Goal: Transaction & Acquisition: Purchase product/service

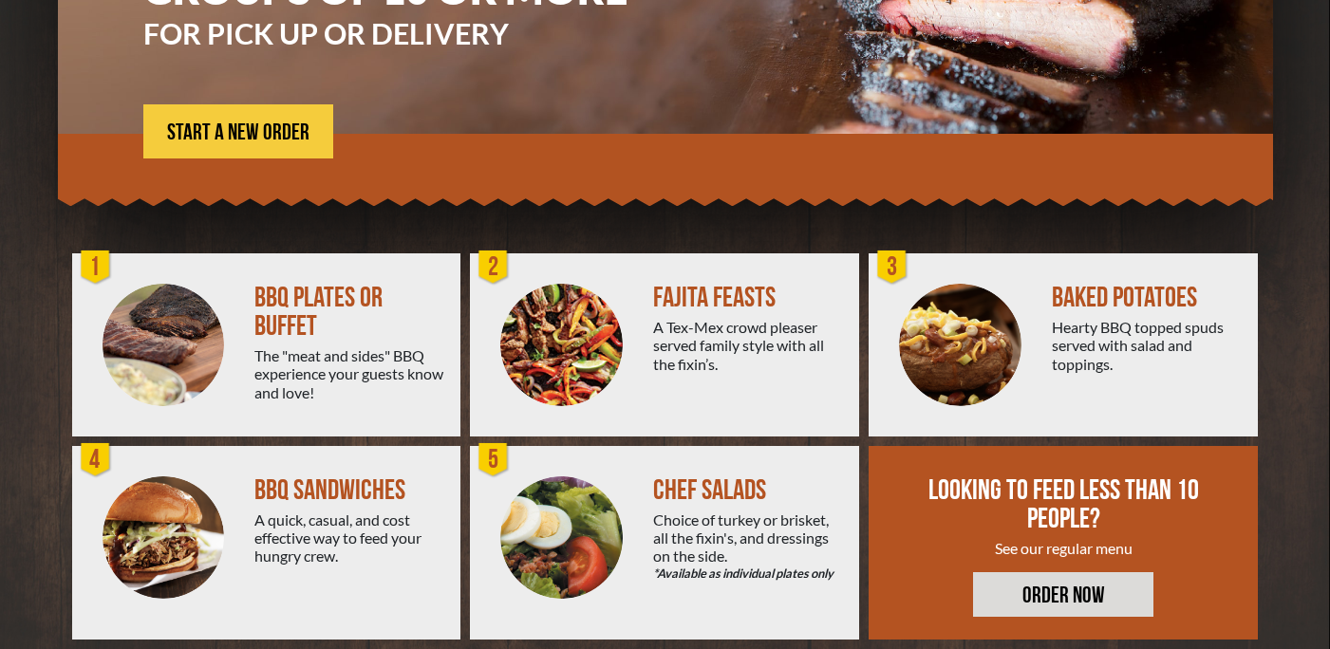
scroll to position [351, 0]
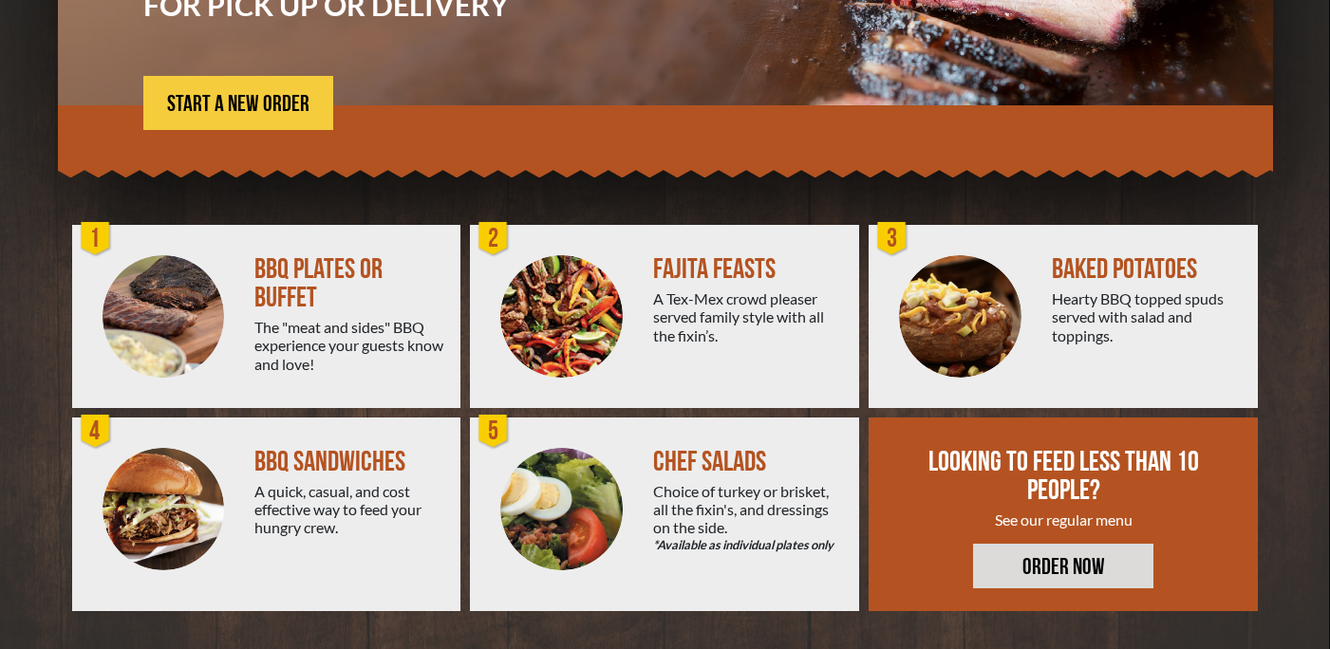
click at [195, 275] on img at bounding box center [163, 316] width 122 height 122
click at [93, 239] on div "1" at bounding box center [96, 239] width 38 height 38
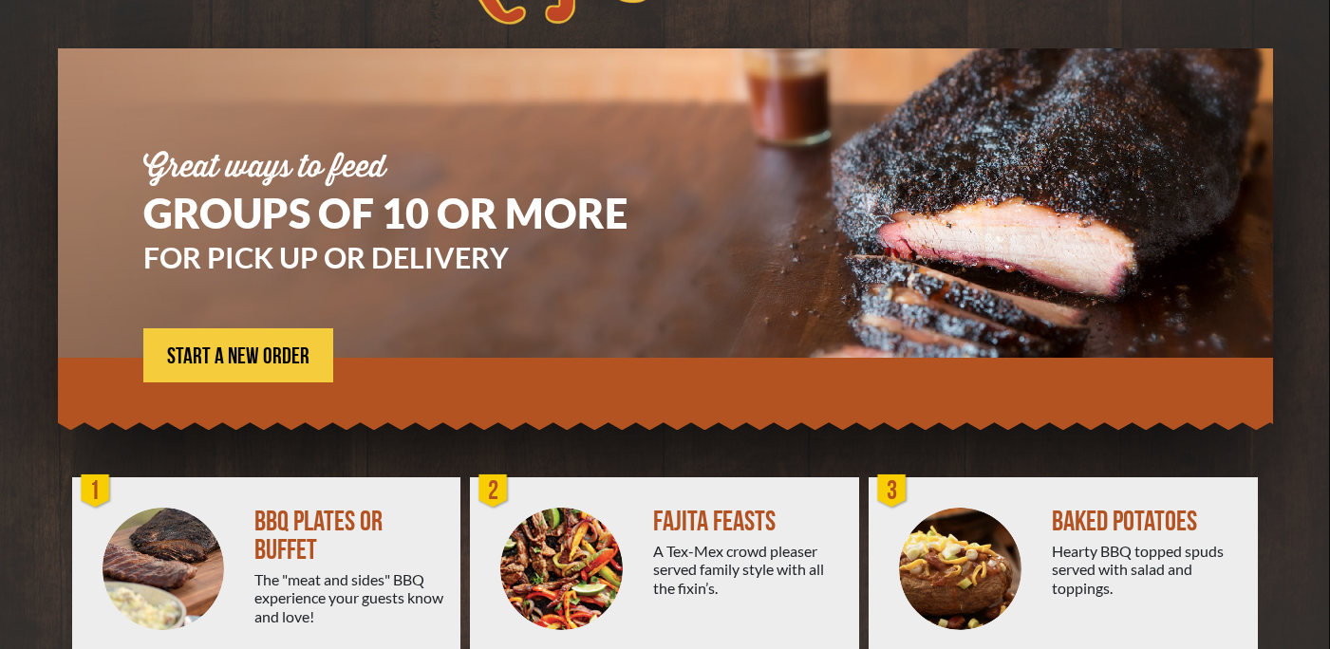
scroll to position [0, 0]
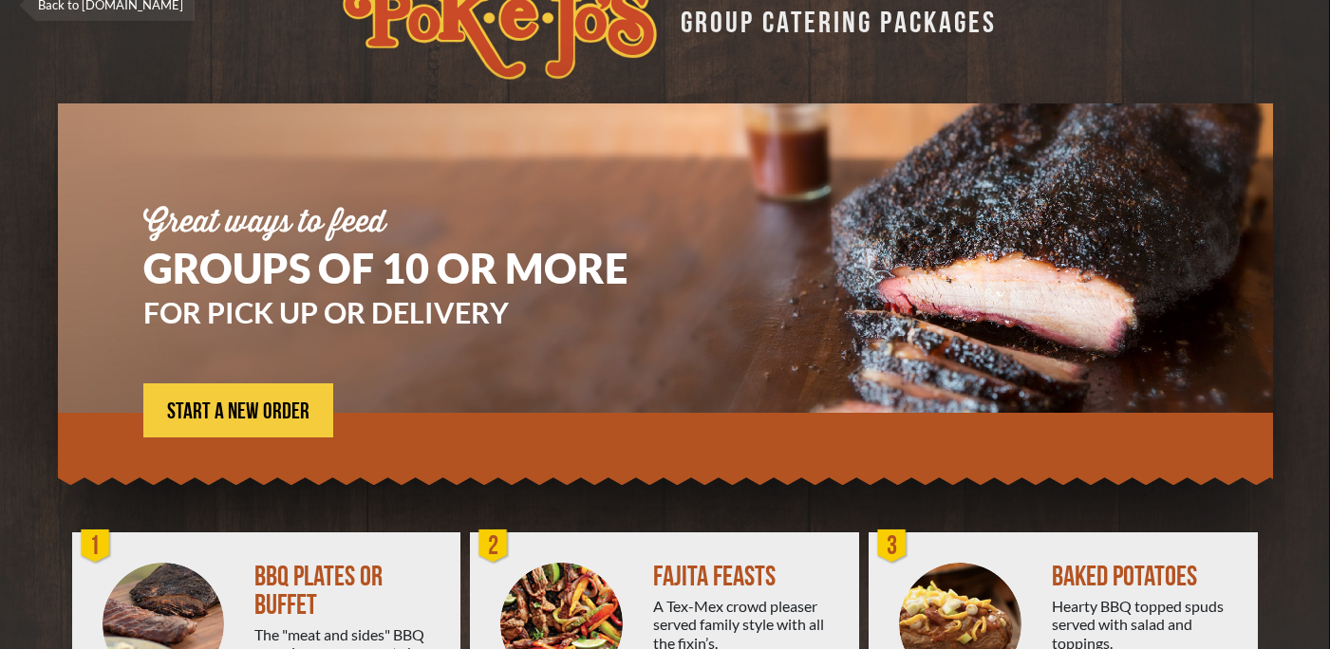
scroll to position [48, 0]
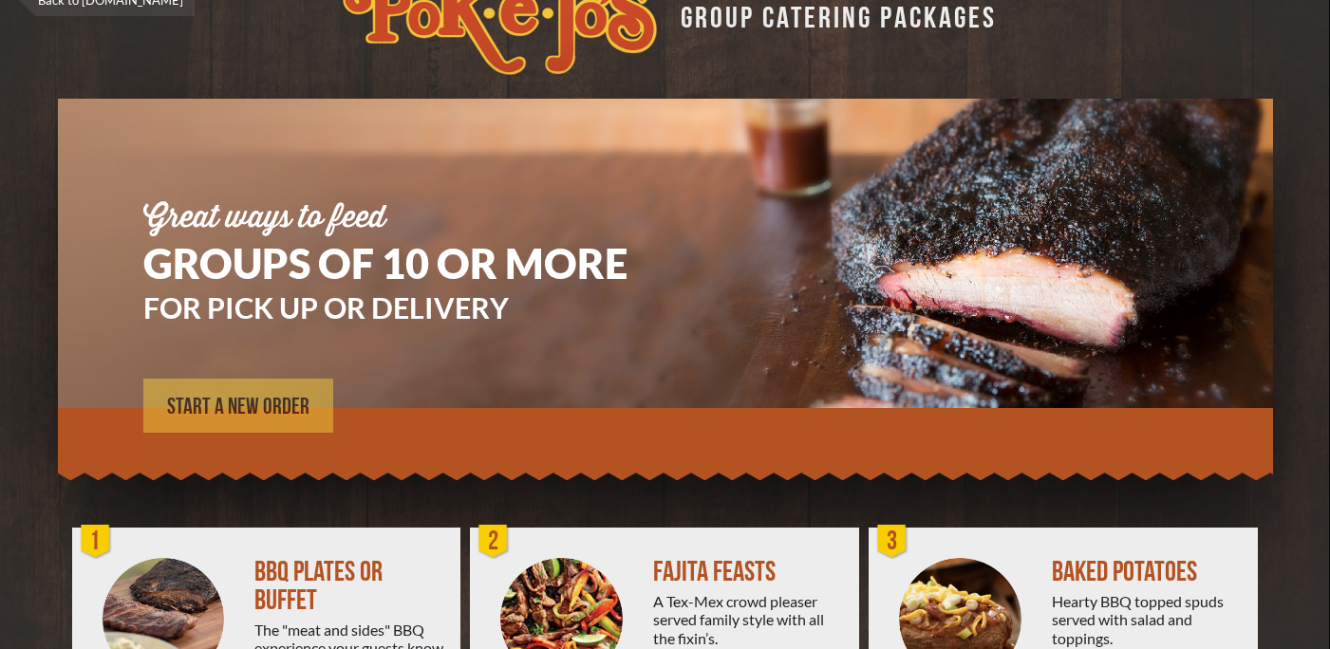
click at [263, 428] on link "START A NEW ORDER" at bounding box center [238, 406] width 190 height 54
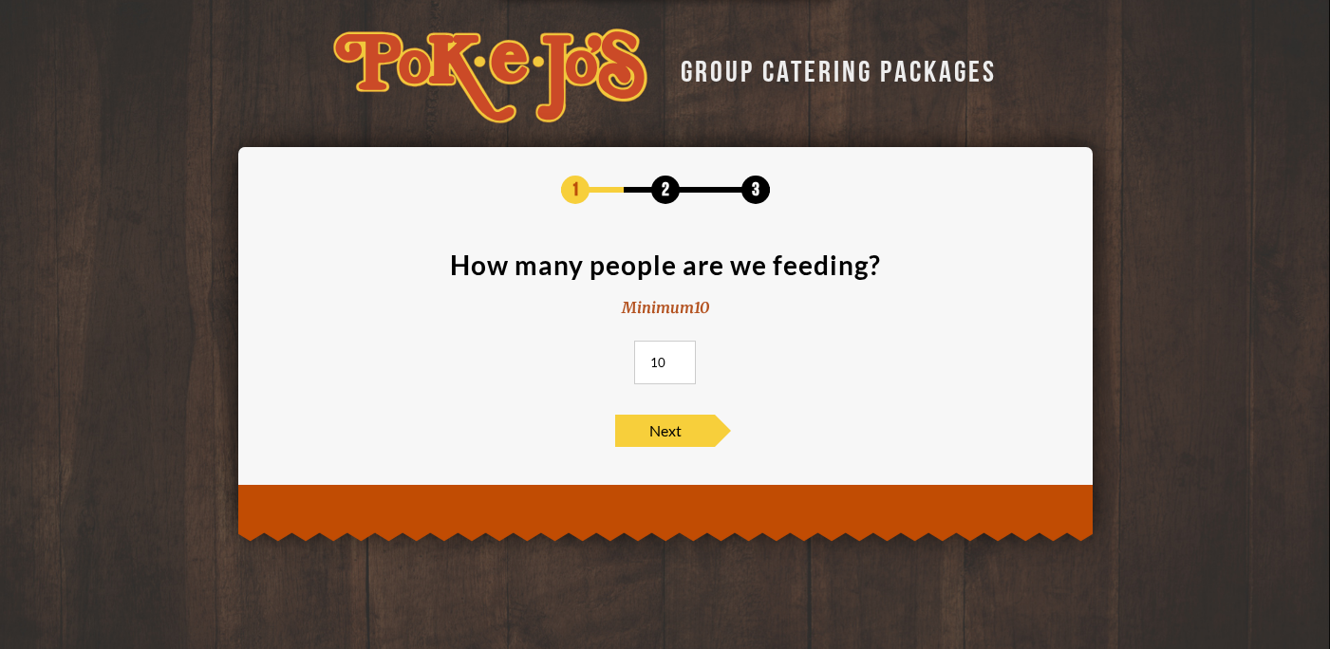
click at [666, 358] on input "10" at bounding box center [665, 363] width 62 height 44
click at [678, 359] on input "11" at bounding box center [665, 363] width 62 height 44
click at [678, 359] on input "12" at bounding box center [665, 363] width 62 height 44
click at [678, 359] on input "13" at bounding box center [665, 363] width 62 height 44
click at [678, 359] on input "14" at bounding box center [665, 363] width 62 height 44
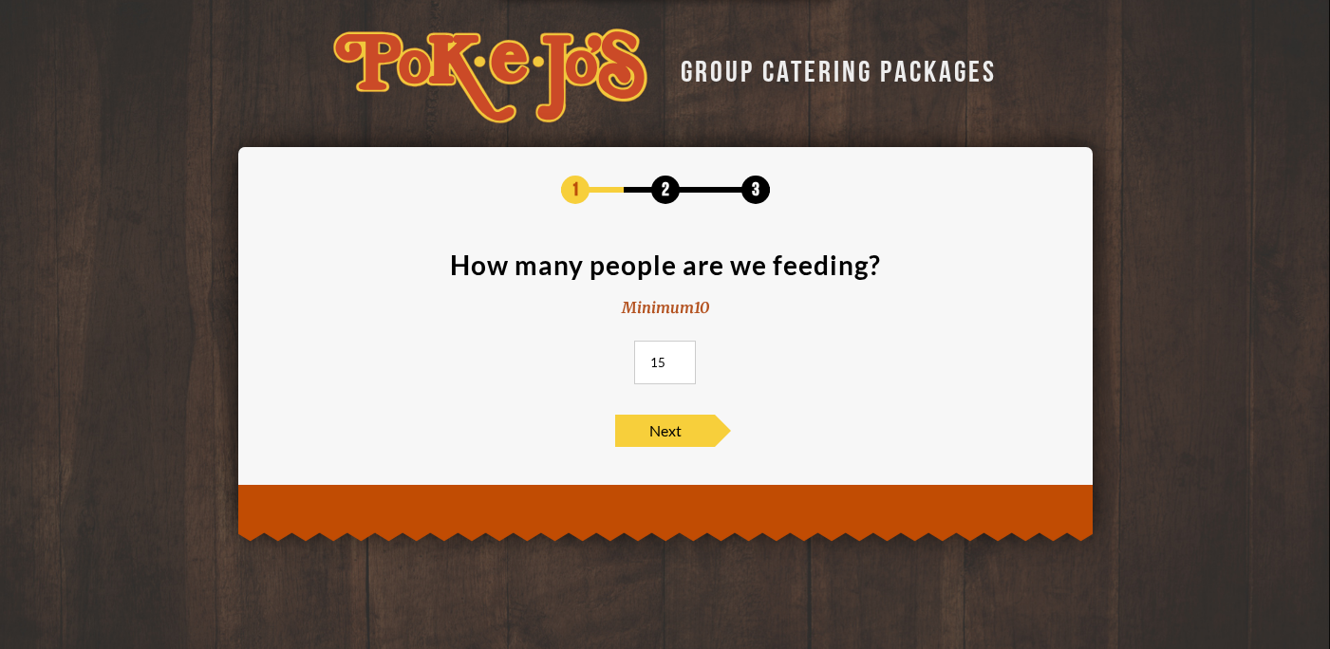
click at [678, 359] on input "15" at bounding box center [665, 363] width 62 height 44
click at [678, 359] on input "16" at bounding box center [665, 363] width 62 height 44
click at [678, 359] on input "17" at bounding box center [665, 363] width 62 height 44
click at [678, 359] on input "18" at bounding box center [665, 363] width 62 height 44
click at [678, 359] on input "19" at bounding box center [665, 363] width 62 height 44
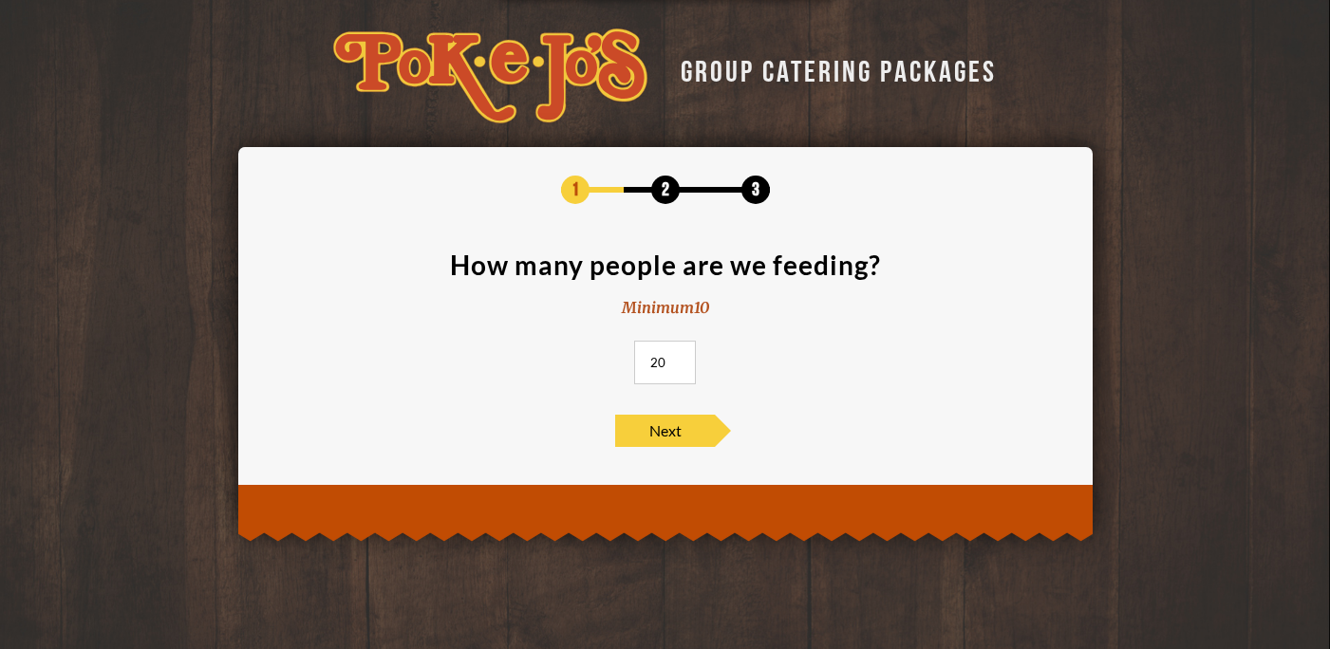
click at [678, 359] on input "20" at bounding box center [665, 363] width 62 height 44
type input "21"
click at [678, 359] on input "21" at bounding box center [665, 363] width 62 height 44
click at [674, 435] on span "Next" at bounding box center [665, 431] width 100 height 32
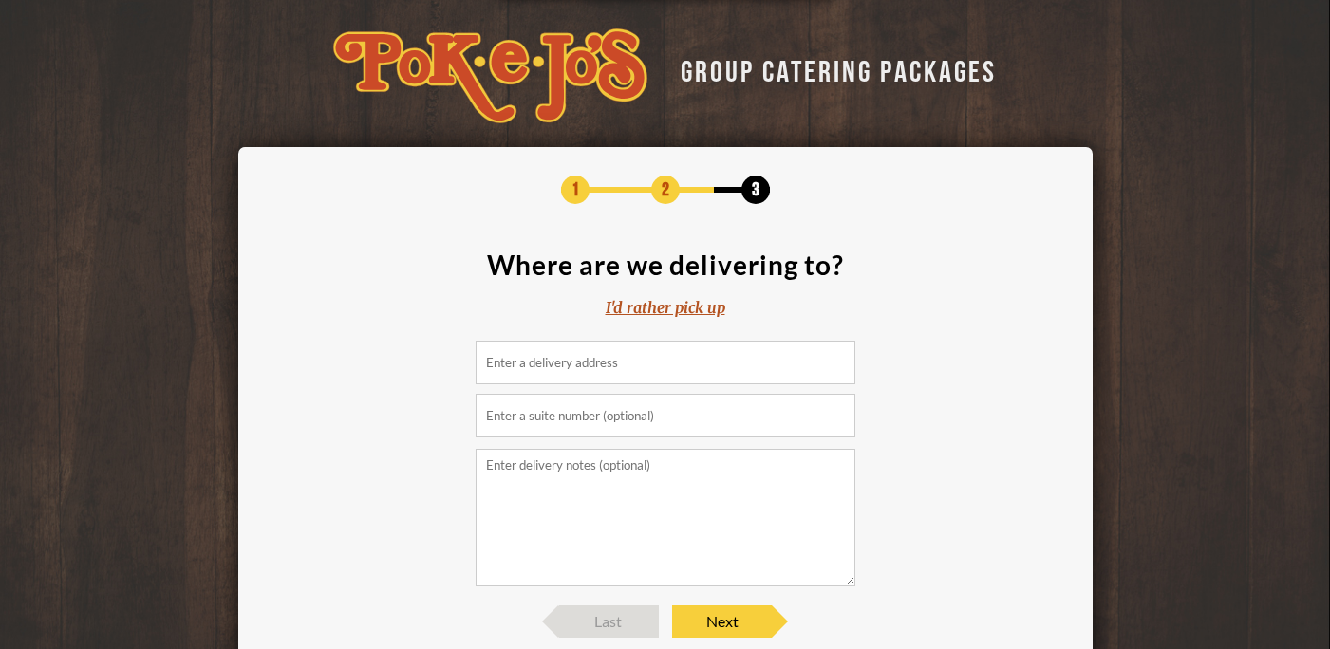
click at [632, 368] on input at bounding box center [665, 363] width 380 height 44
paste input "407 Ridgewood Road, Austin, TX 78746"
click at [616, 507] on textarea at bounding box center [665, 518] width 380 height 138
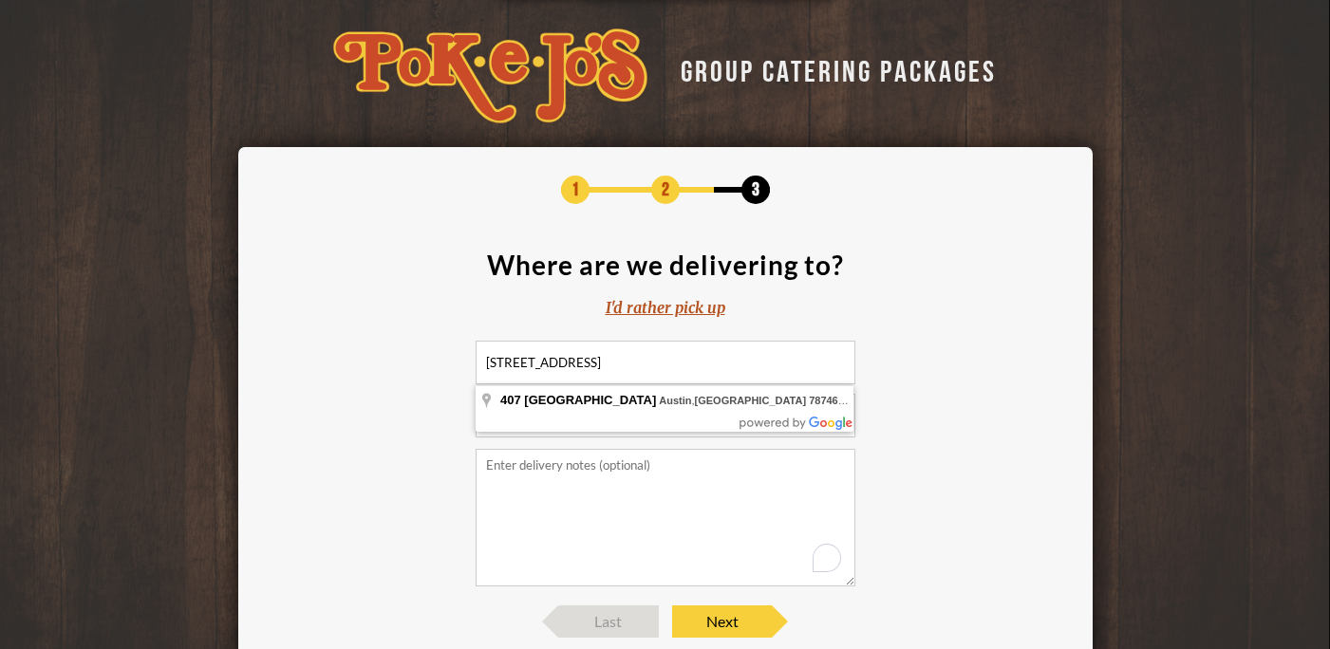
click at [638, 369] on input "407 Ridgewood Road, Austin, TX 78746" at bounding box center [665, 363] width 380 height 44
click at [629, 417] on body "Your session is about to expire in 5:00 Extend GROUP CATERING PACKAGES 1 2 3 Wh…" at bounding box center [665, 324] width 1330 height 649
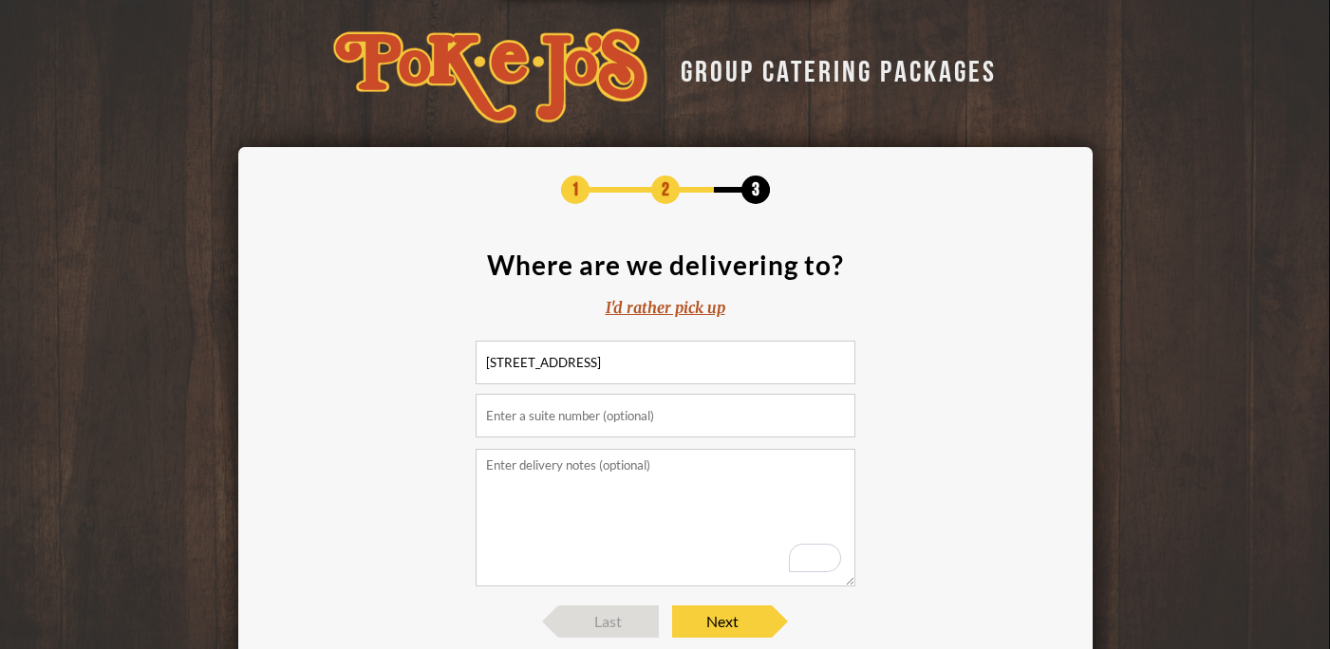
click at [631, 367] on input "407 Ridgewood Road, Austin, TX 78746" at bounding box center [665, 363] width 380 height 44
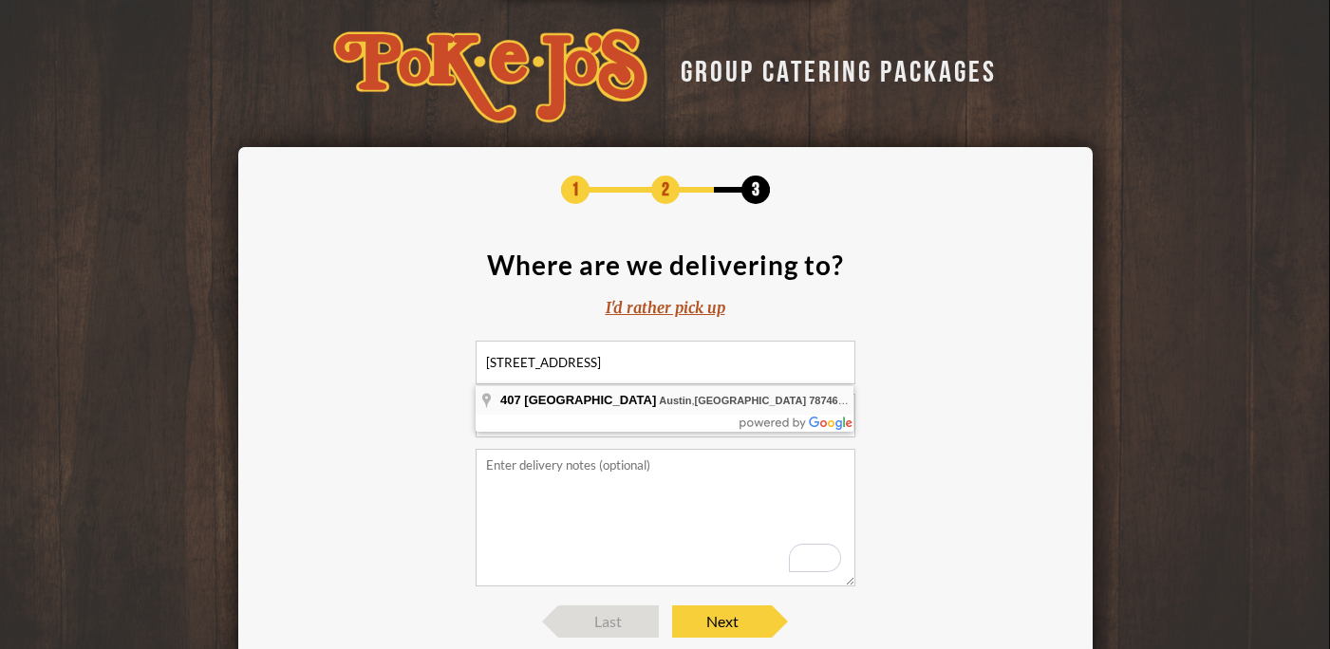
type input "407 Ridgewood Road, Austin, TX 78746, USA"
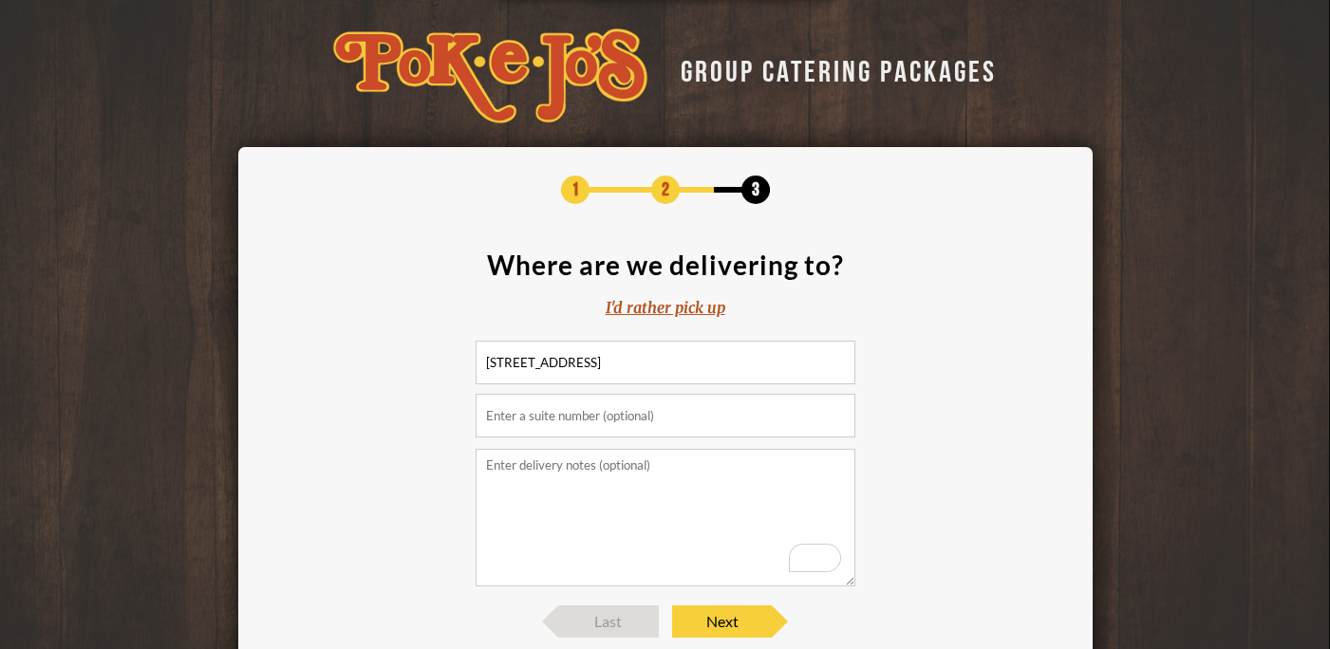
click at [591, 510] on textarea "To enrich screen reader interactions, please activate Accessibility in Grammarl…" at bounding box center [665, 518] width 380 height 138
type textarea "Food will be set up in the backyard"
click at [715, 633] on span "Next" at bounding box center [722, 621] width 100 height 32
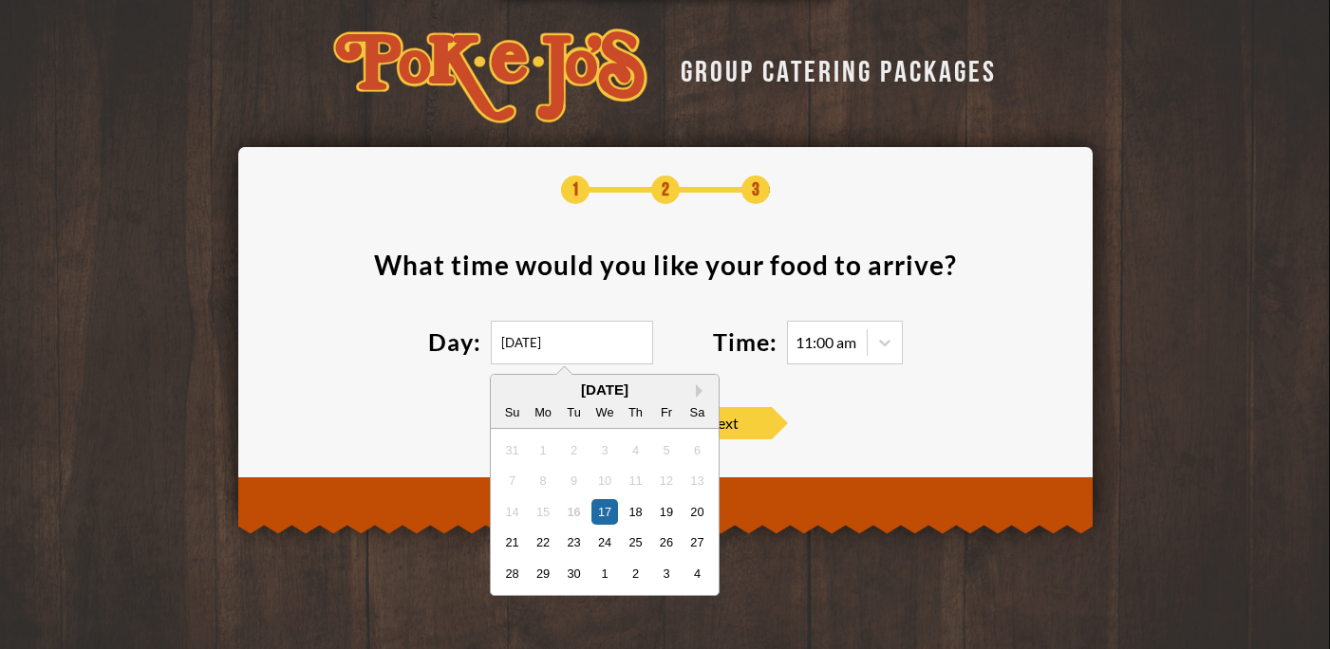
click at [557, 357] on input "09/17/2025" at bounding box center [572, 343] width 162 height 44
click at [698, 391] on button "Next Month" at bounding box center [702, 390] width 13 height 13
click at [607, 503] on div "15" at bounding box center [604, 511] width 26 height 26
type input "10/15/2025"
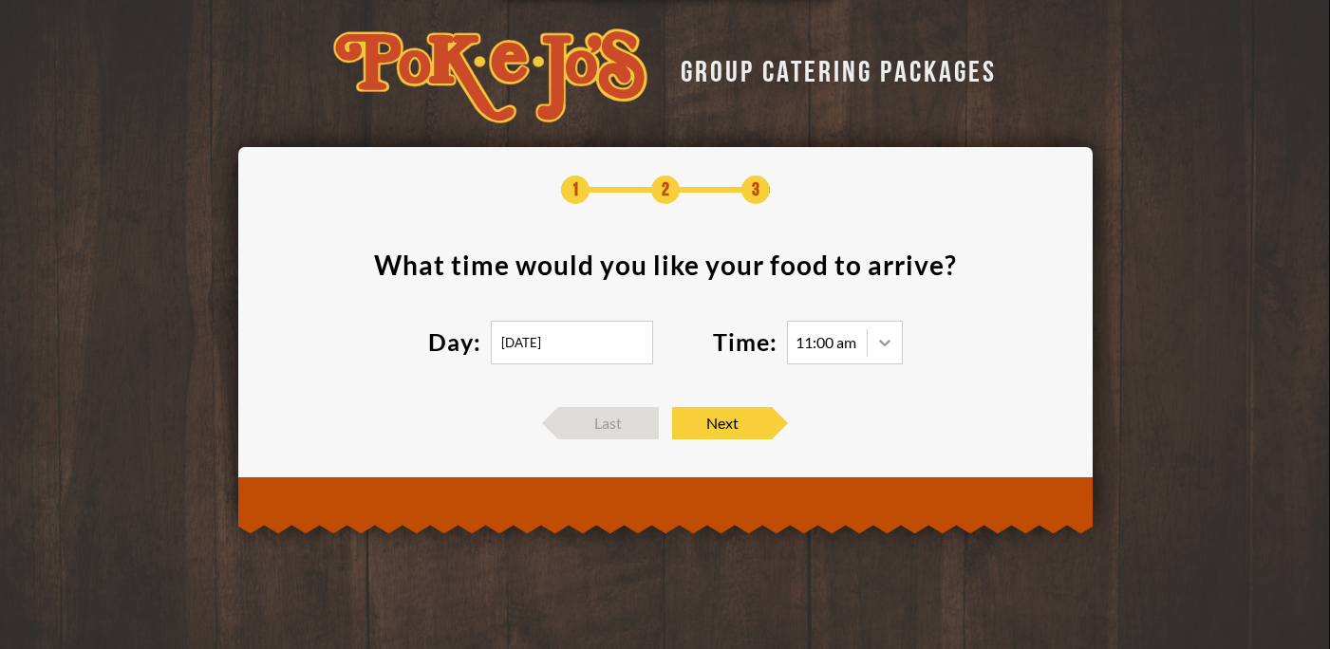
click at [886, 347] on icon at bounding box center [884, 342] width 19 height 19
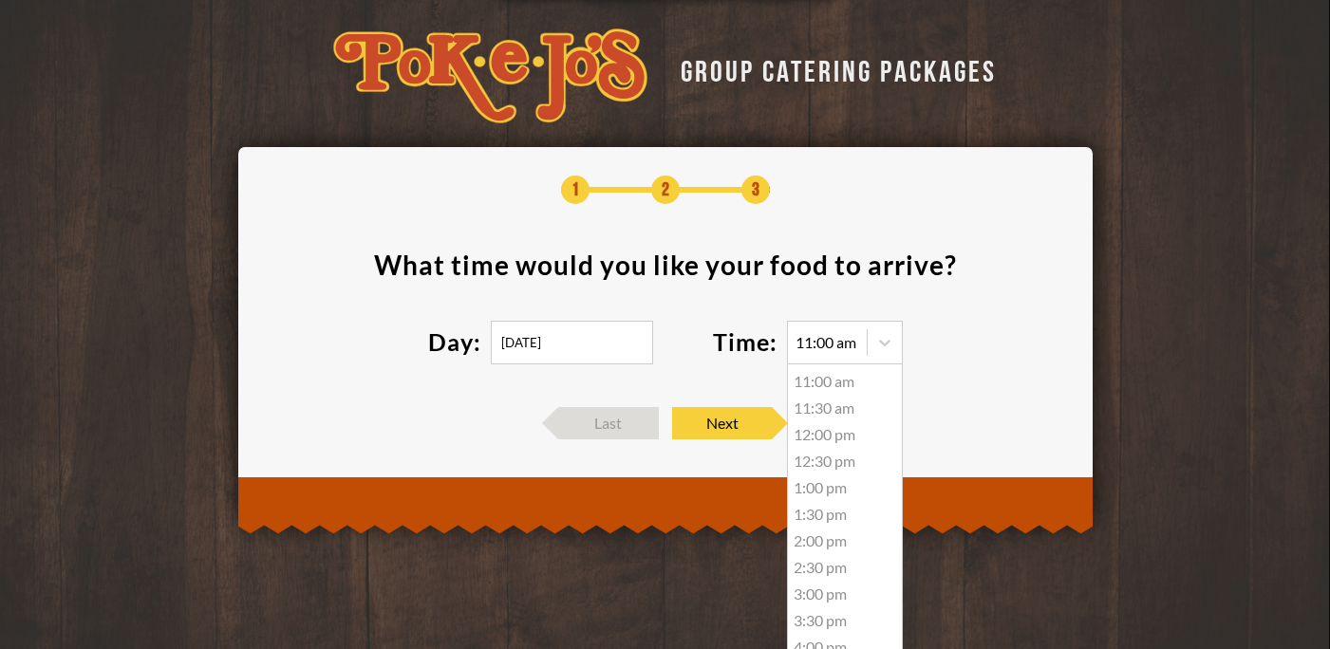
click at [834, 461] on div "12:30 pm" at bounding box center [845, 461] width 114 height 27
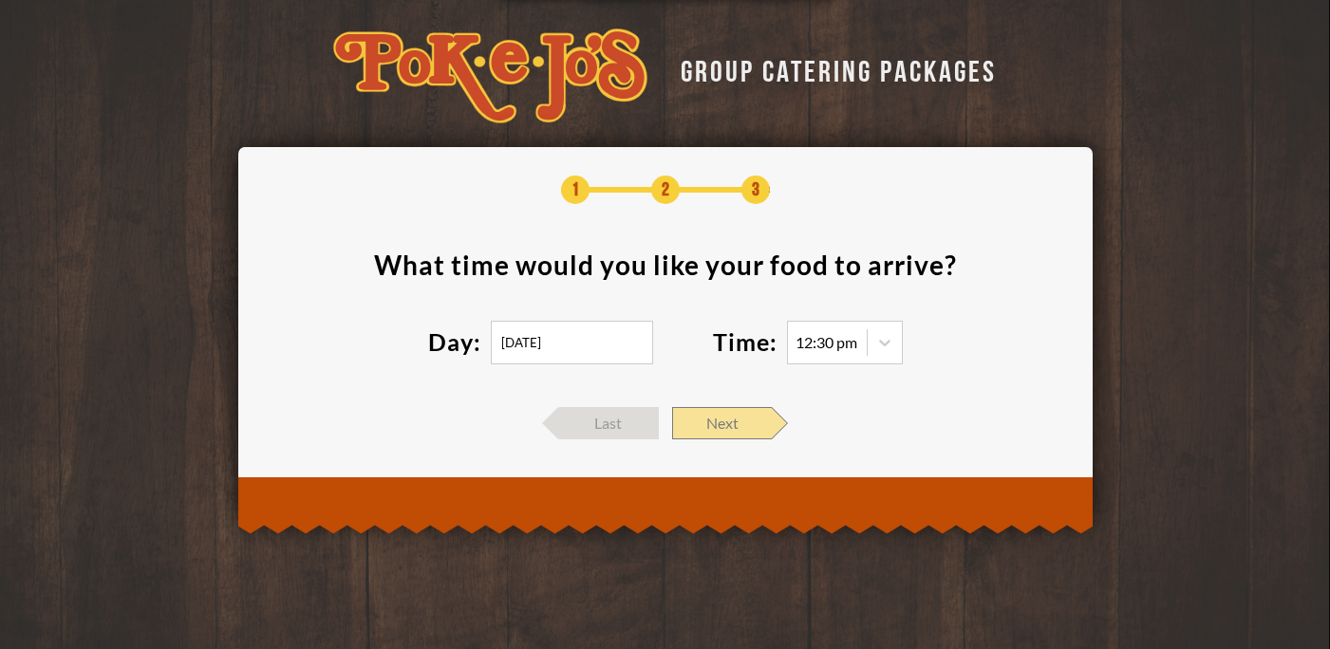
click at [745, 422] on span "Next" at bounding box center [722, 423] width 100 height 32
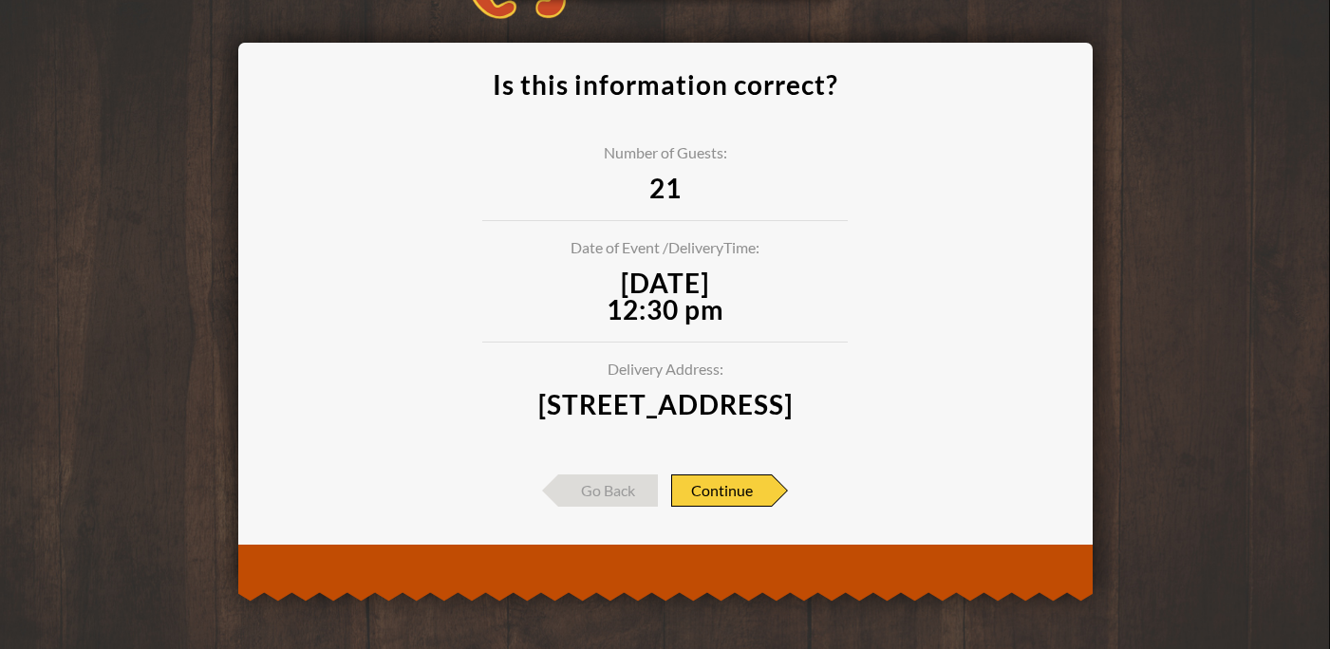
scroll to position [130, 0]
click at [730, 497] on span "Continue" at bounding box center [721, 491] width 101 height 32
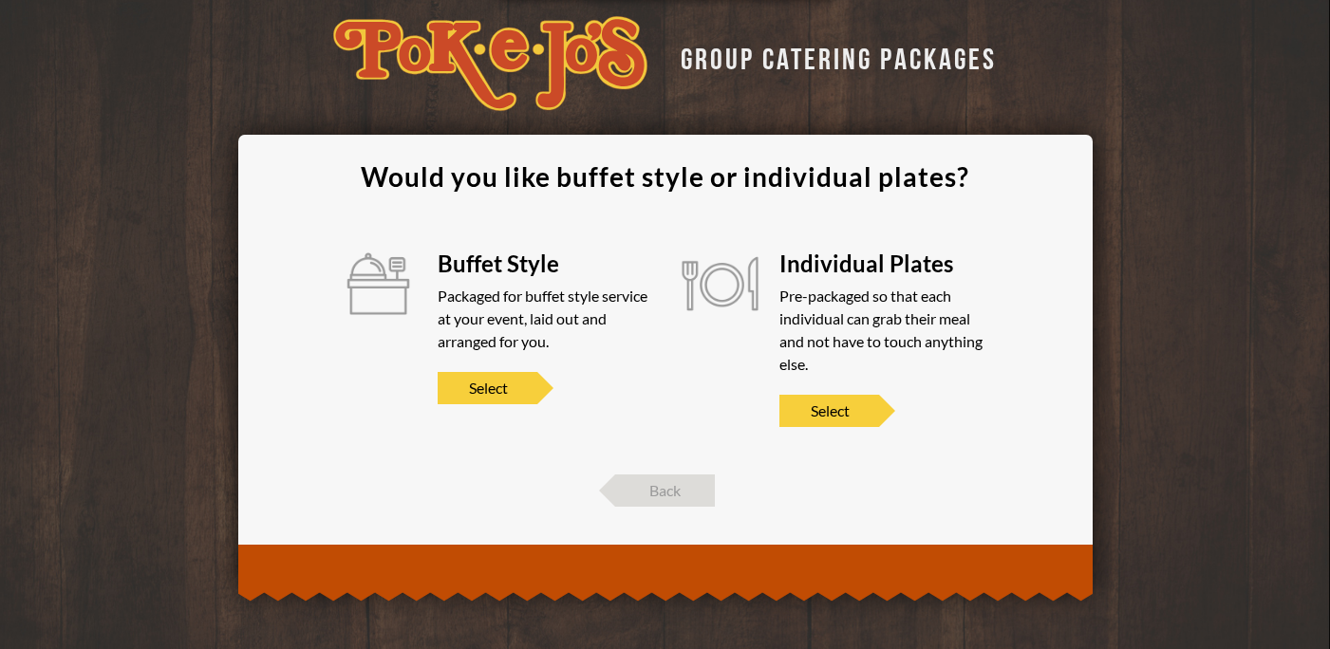
scroll to position [11, 0]
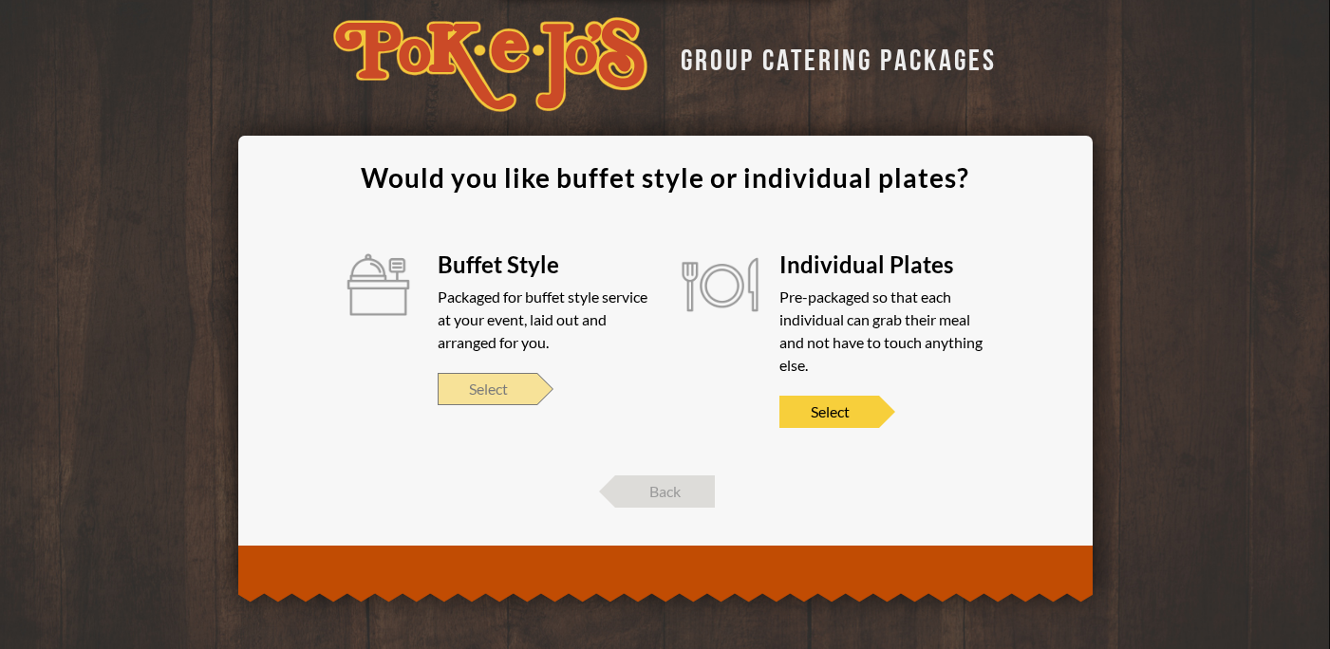
click at [499, 393] on span "Select" at bounding box center [488, 389] width 100 height 32
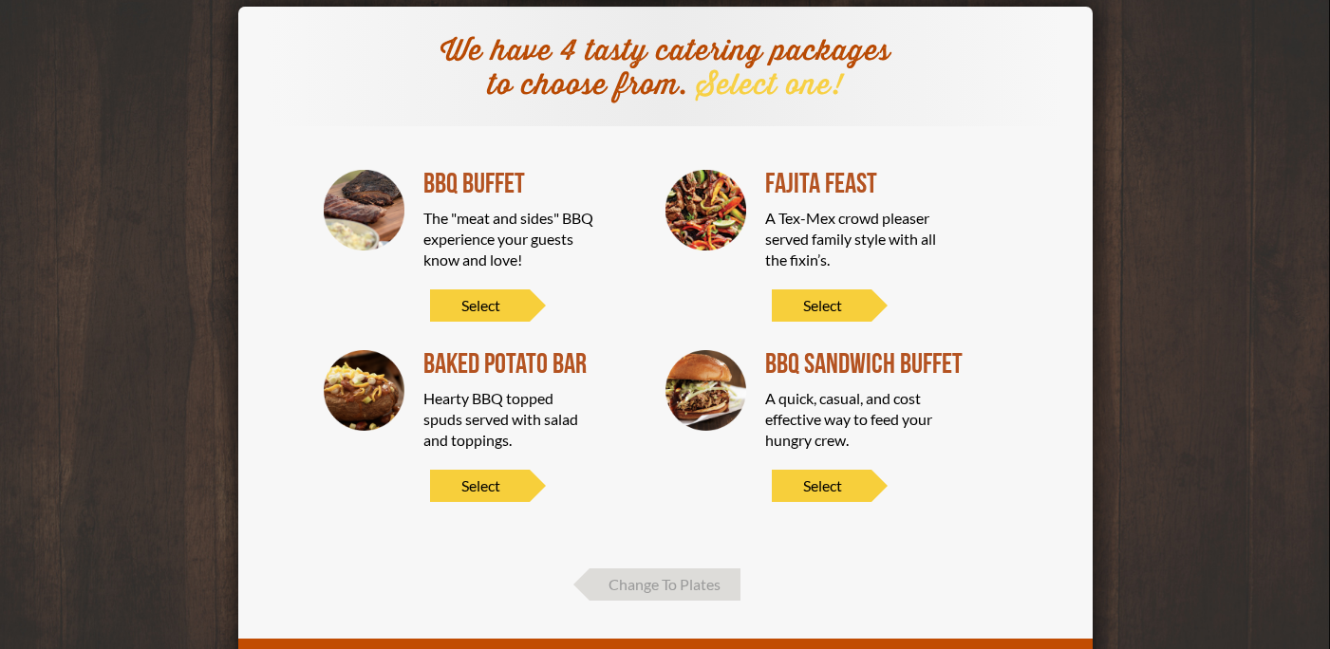
scroll to position [143, 0]
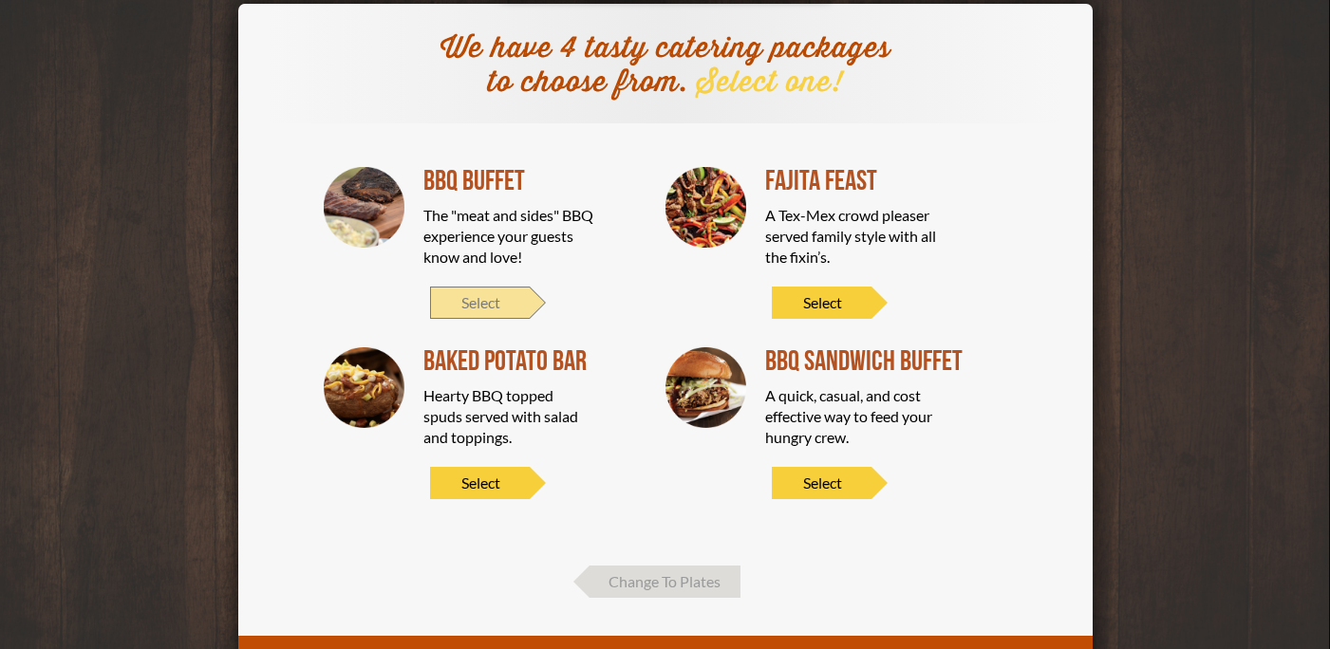
click at [505, 304] on span "Select" at bounding box center [480, 303] width 100 height 32
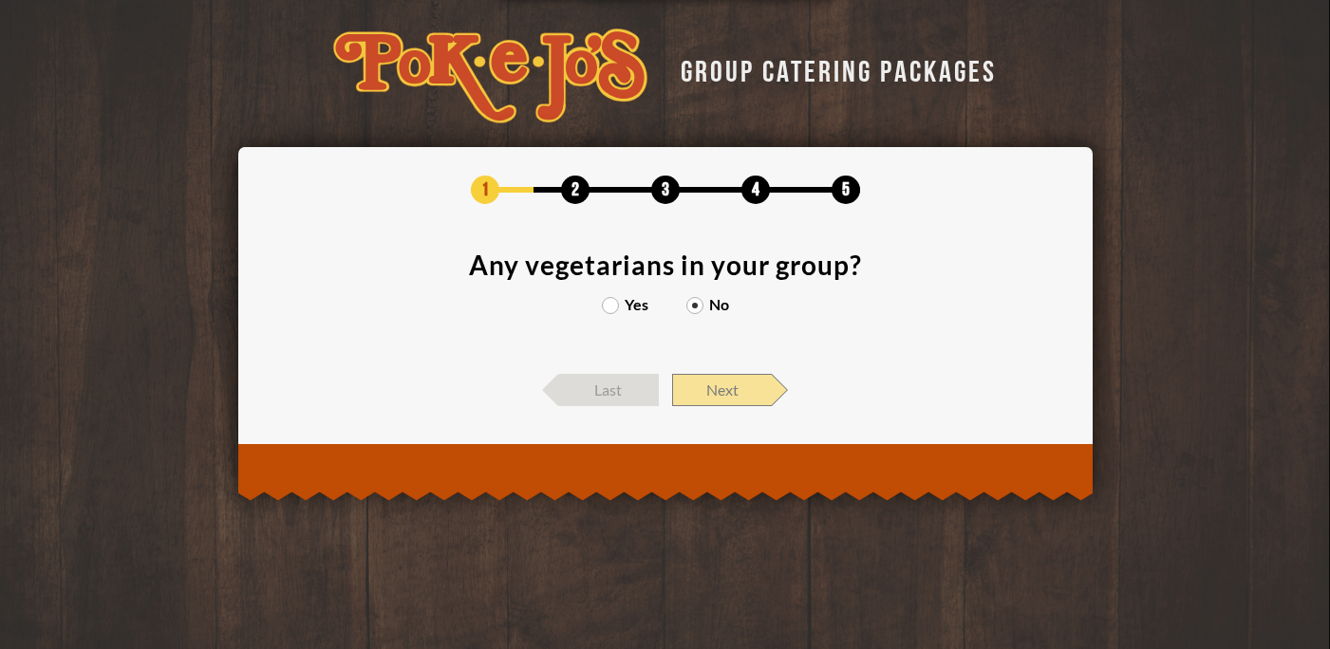
click at [705, 397] on span "Next" at bounding box center [722, 390] width 100 height 32
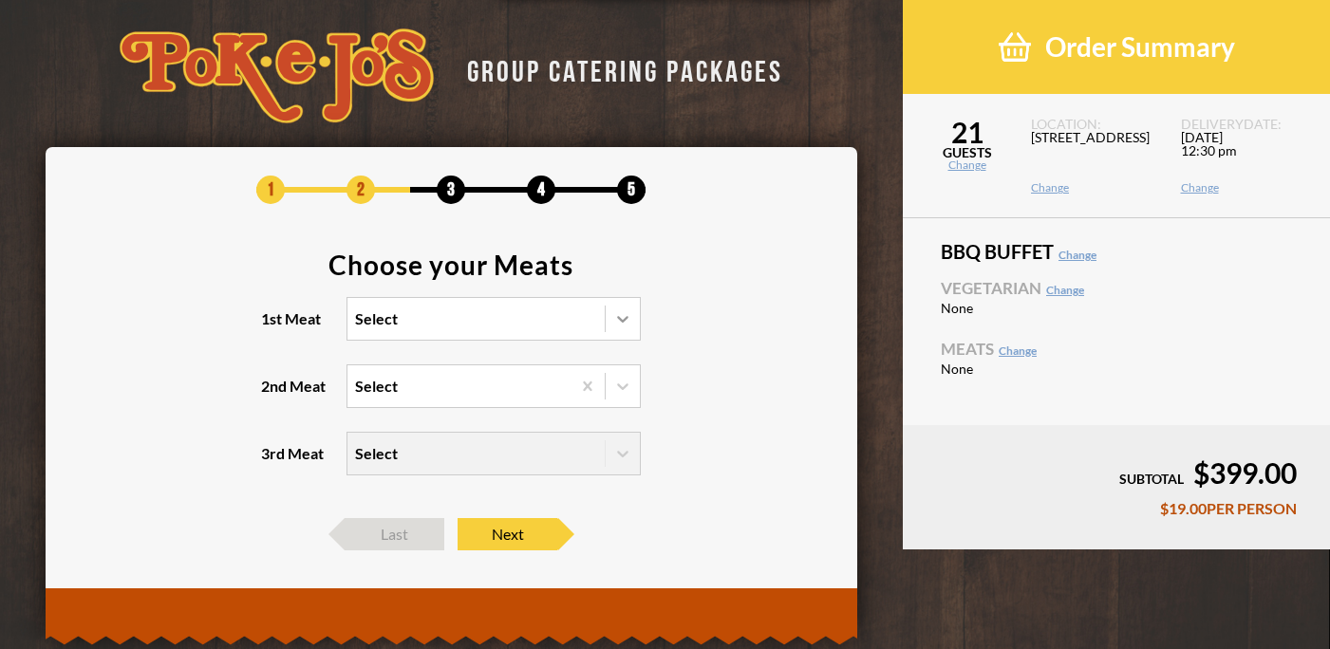
click at [628, 327] on div at bounding box center [622, 319] width 34 height 34
click at [272, 327] on input "1st Meat Select" at bounding box center [272, 327] width 0 height 0
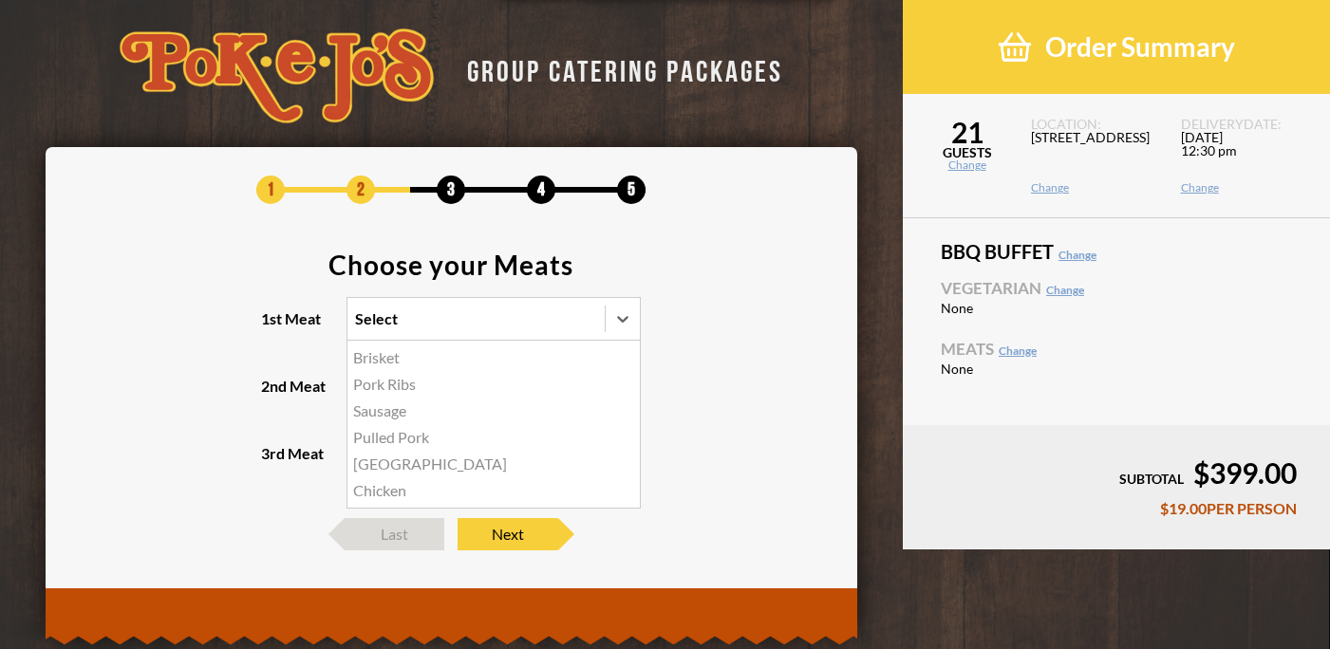
click at [371, 364] on div "Brisket" at bounding box center [493, 358] width 292 height 27
click at [272, 327] on input "1st Meat option Brisket focused, 1 of 6. 6 results available. Use Up and Down t…" at bounding box center [272, 327] width 0 height 0
click at [381, 383] on div "Select" at bounding box center [376, 386] width 43 height 15
click at [272, 395] on input "2nd Meat Select" at bounding box center [272, 395] width 0 height 0
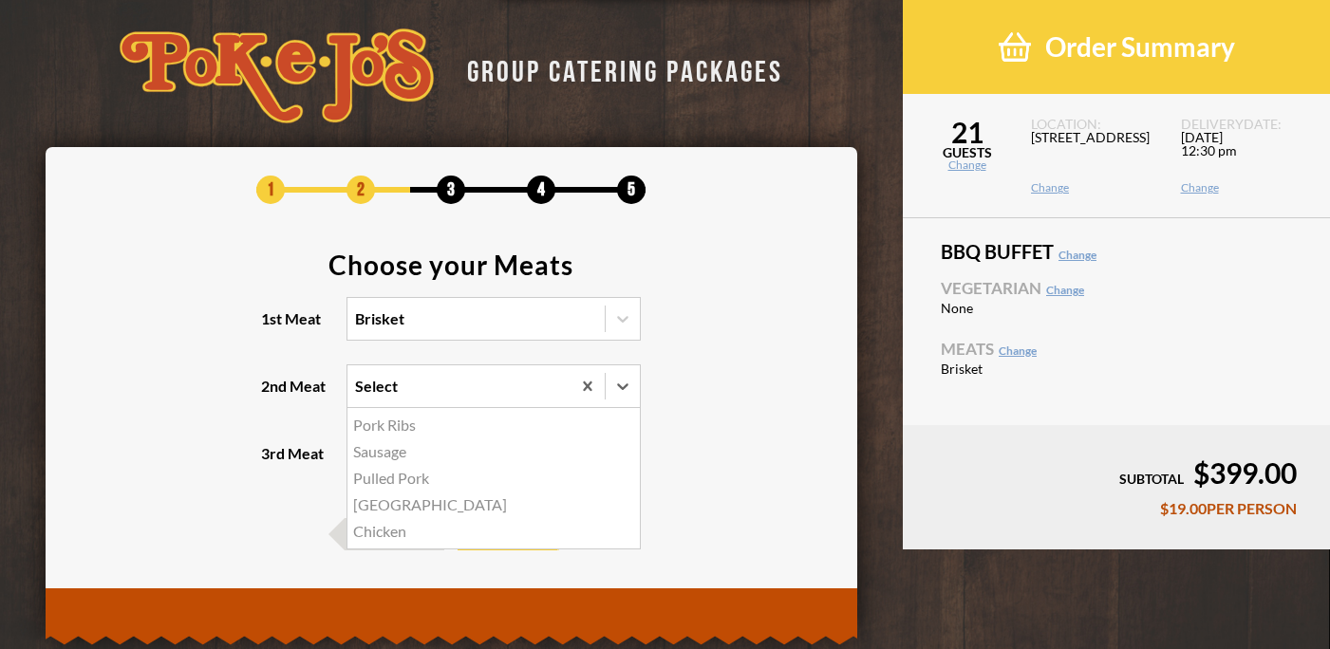
click at [384, 448] on div "Sausage" at bounding box center [493, 451] width 292 height 27
click at [272, 395] on input "2nd Meat option Sausage focused, 2 of 5. 5 results available. Use Up and Down t…" at bounding box center [272, 395] width 0 height 0
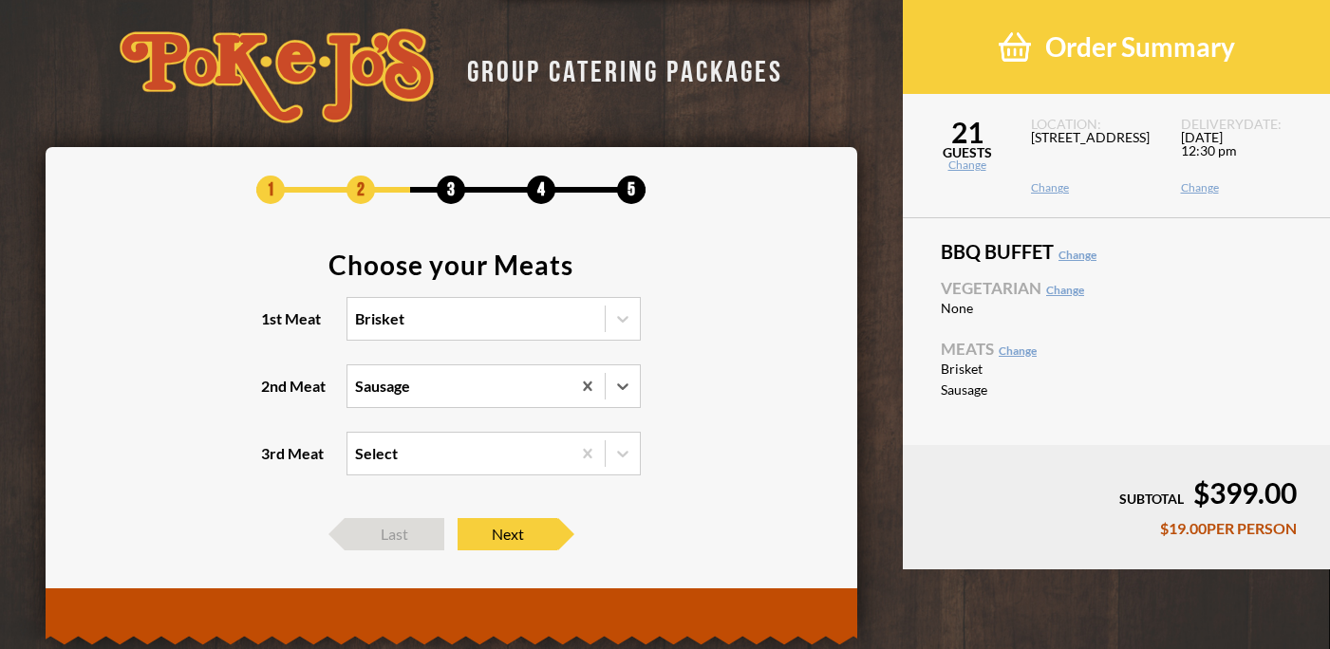
click at [385, 451] on div "Select" at bounding box center [376, 453] width 43 height 15
click at [272, 462] on input "3rd Meat Select" at bounding box center [272, 462] width 0 height 0
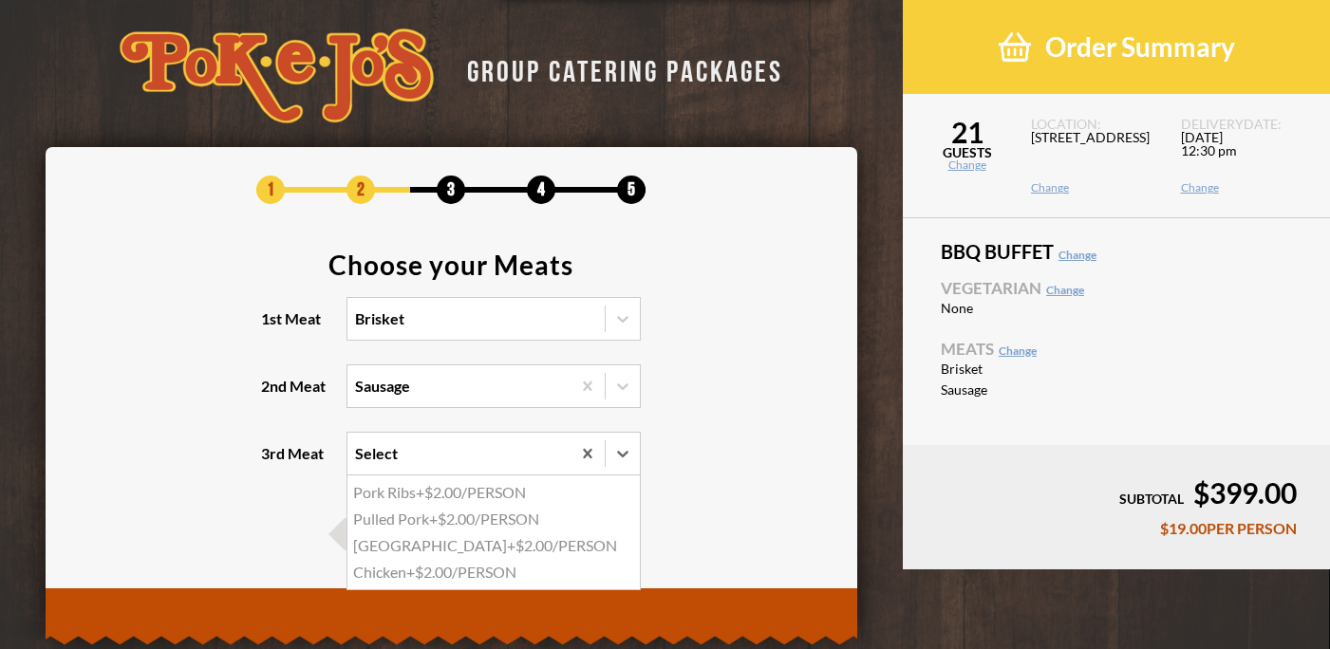
click at [393, 569] on div "Chicken +$2.00/PERSON" at bounding box center [493, 572] width 292 height 27
click at [272, 462] on input "3rd Meat option Chicken focused, 4 of 4. 4 results available. Use Up and Down t…" at bounding box center [272, 462] width 0 height 0
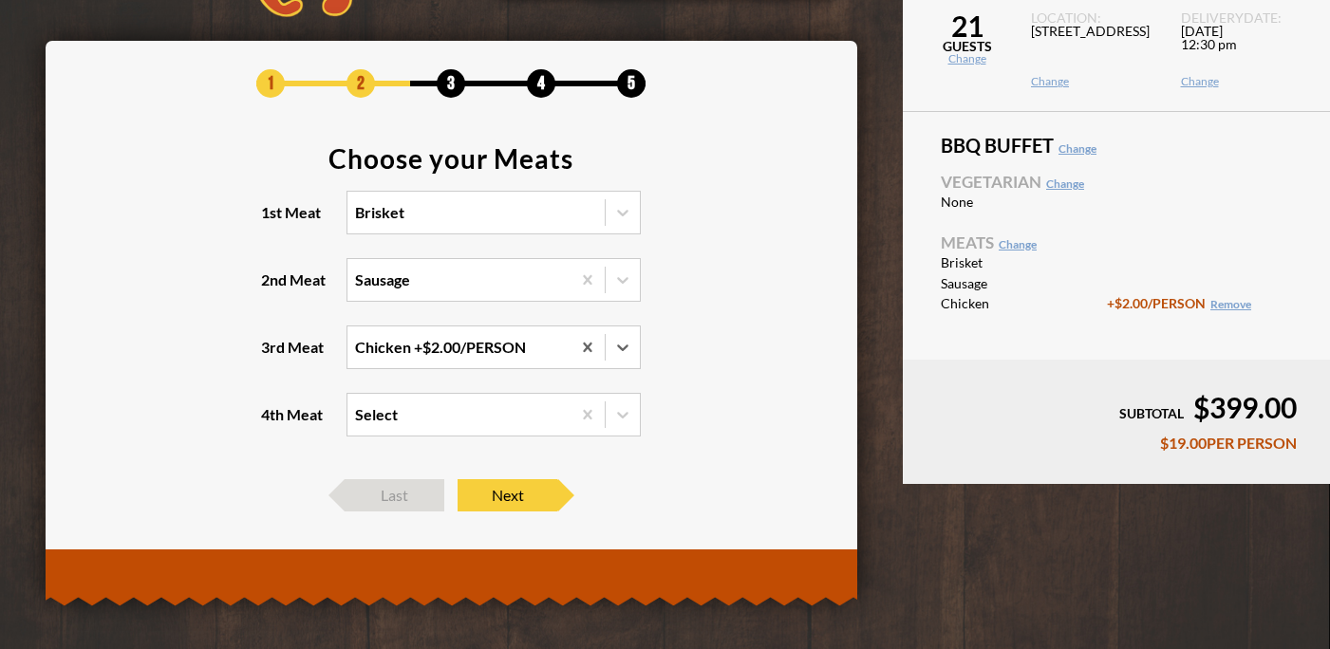
scroll to position [110, 0]
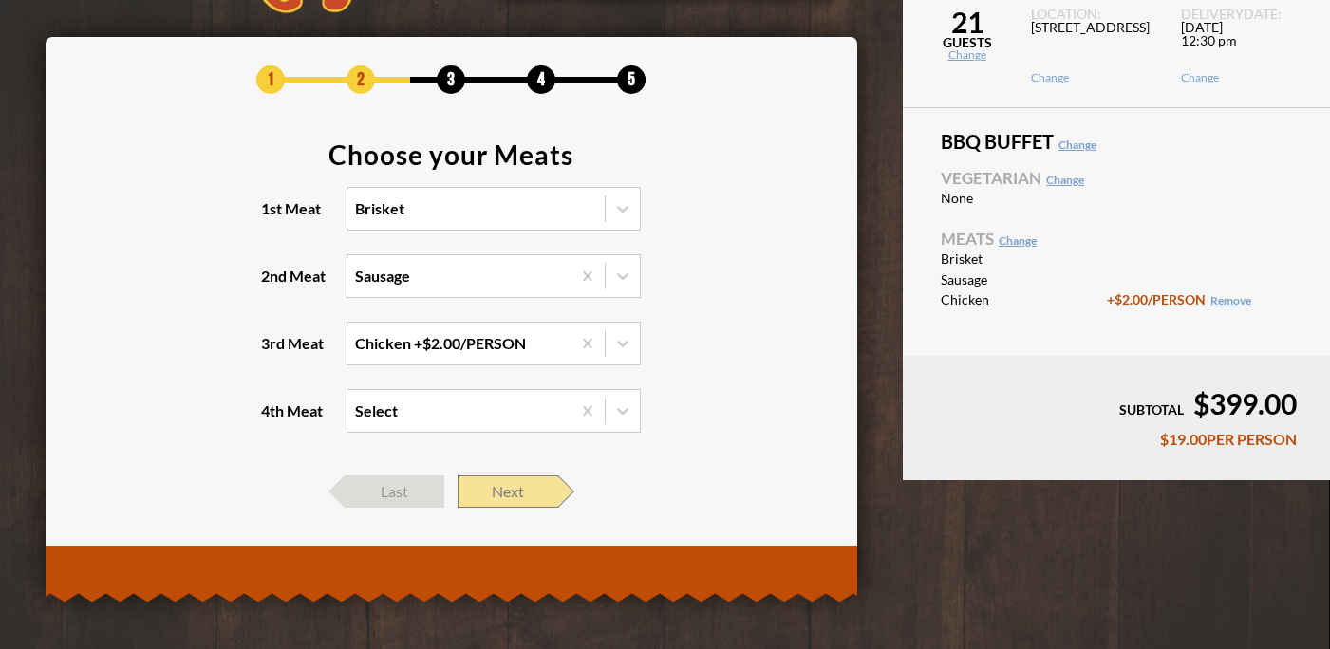
click at [514, 494] on span "Next" at bounding box center [507, 491] width 100 height 32
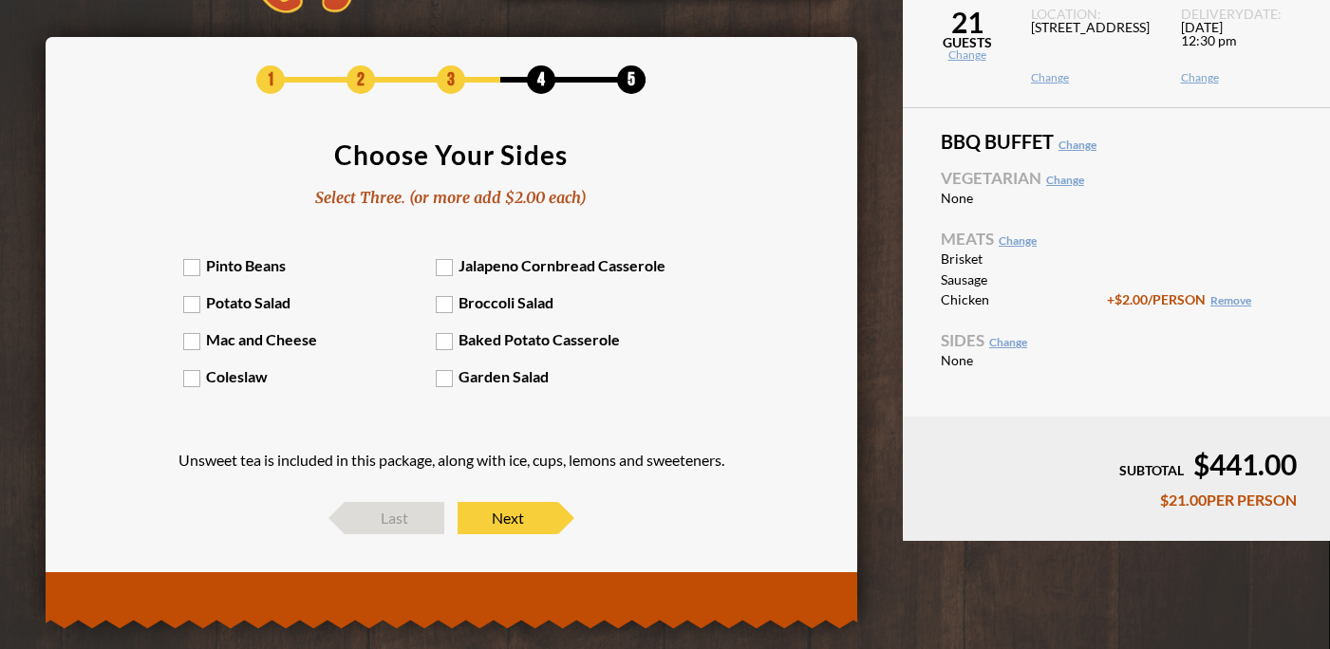
click at [187, 337] on label "Mac and Cheese" at bounding box center [309, 339] width 252 height 18
click at [0, 0] on input "Mac and Cheese" at bounding box center [0, 0] width 0 height 0
click at [442, 340] on label "Baked Potato Casserole" at bounding box center [562, 339] width 252 height 18
click at [0, 0] on input "Baked Potato Casserole" at bounding box center [0, 0] width 0 height 0
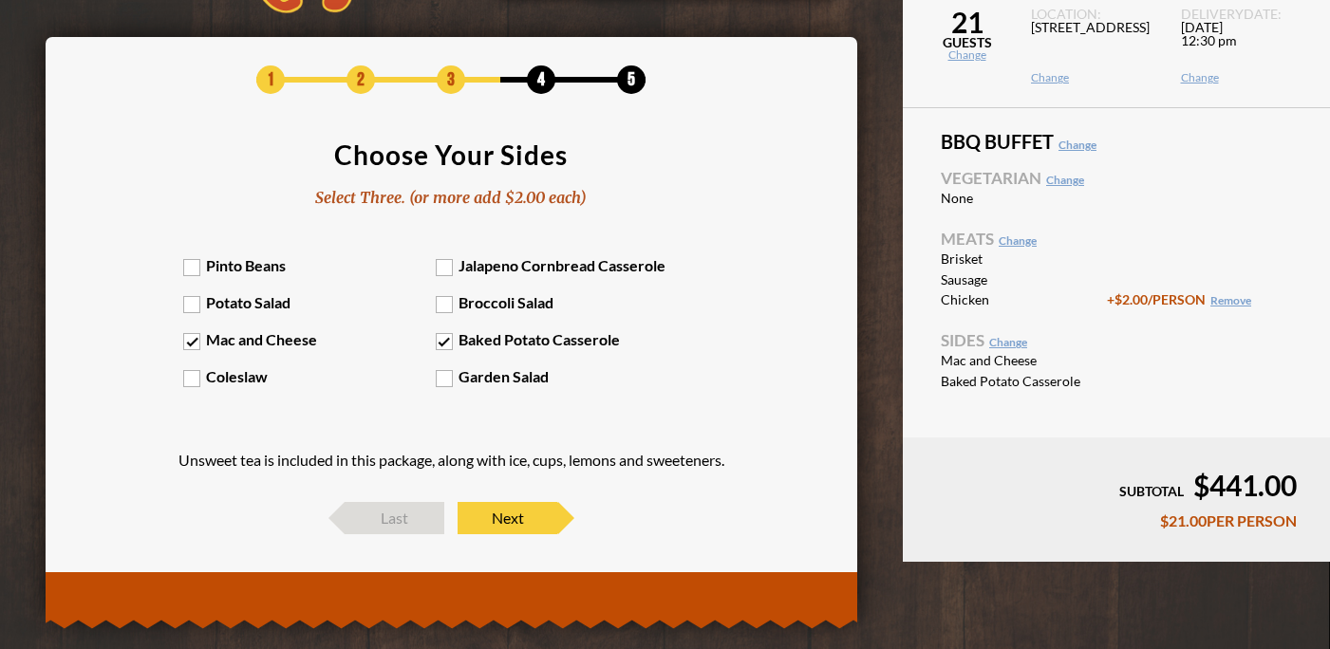
click at [438, 380] on label "Garden Salad" at bounding box center [562, 376] width 252 height 18
click at [0, 0] on input "Garden Salad" at bounding box center [0, 0] width 0 height 0
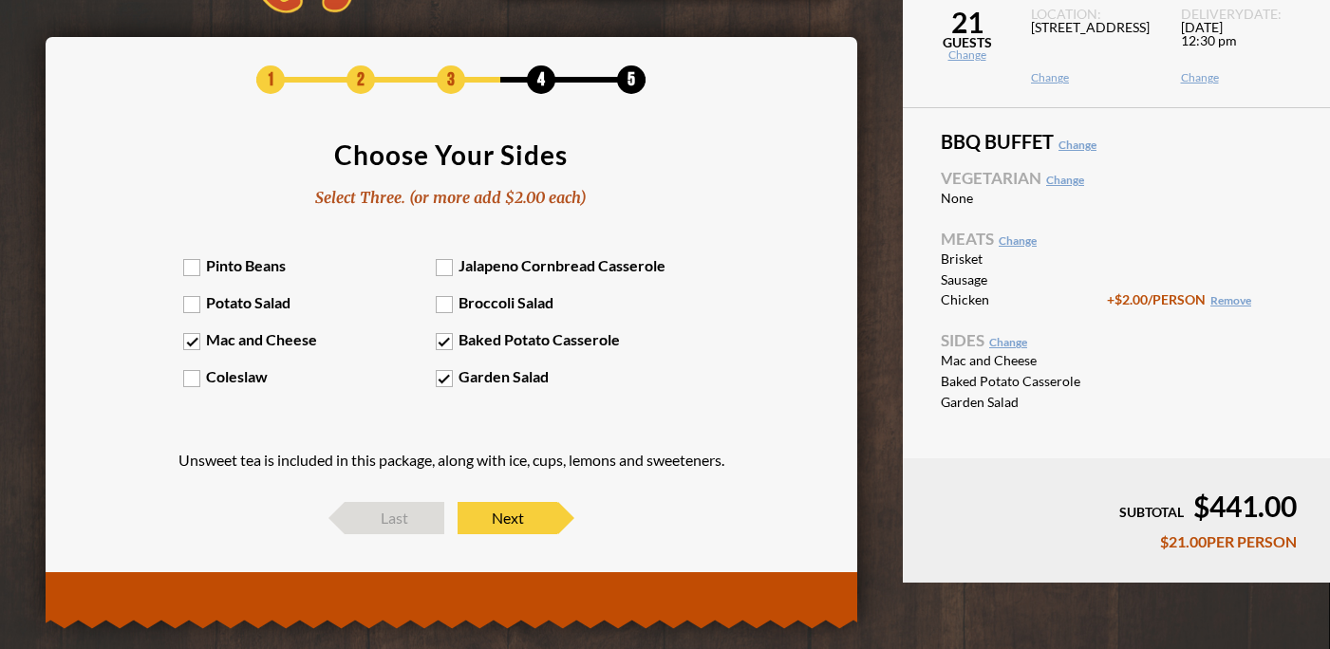
click at [191, 305] on label "Potato Salad" at bounding box center [309, 302] width 252 height 18
click at [0, 0] on input "Potato Salad" at bounding box center [0, 0] width 0 height 0
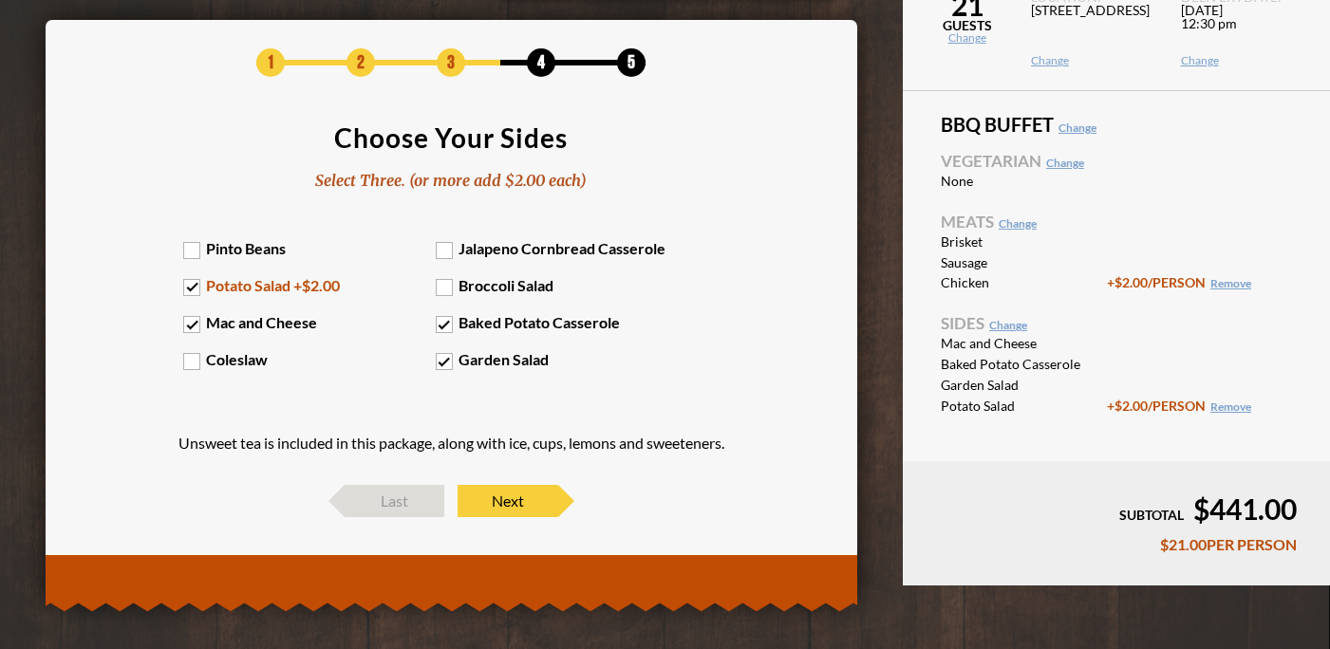
scroll to position [129, 0]
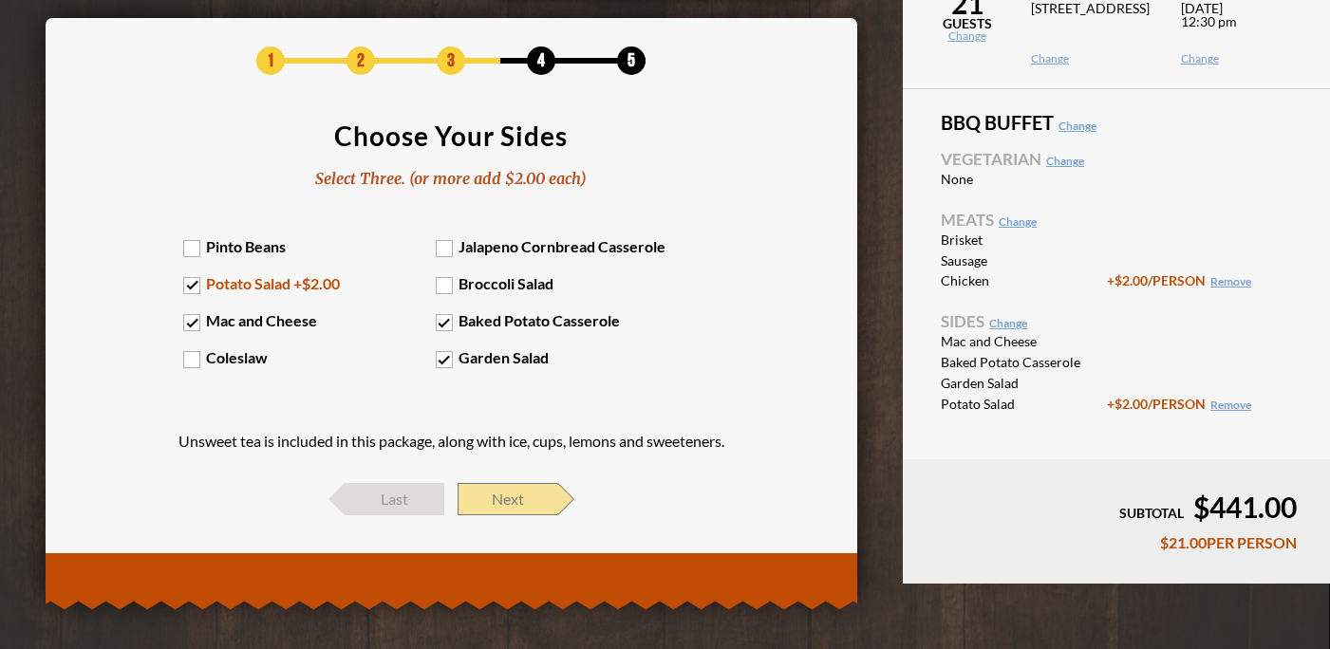
click at [518, 506] on span "Next" at bounding box center [507, 499] width 100 height 32
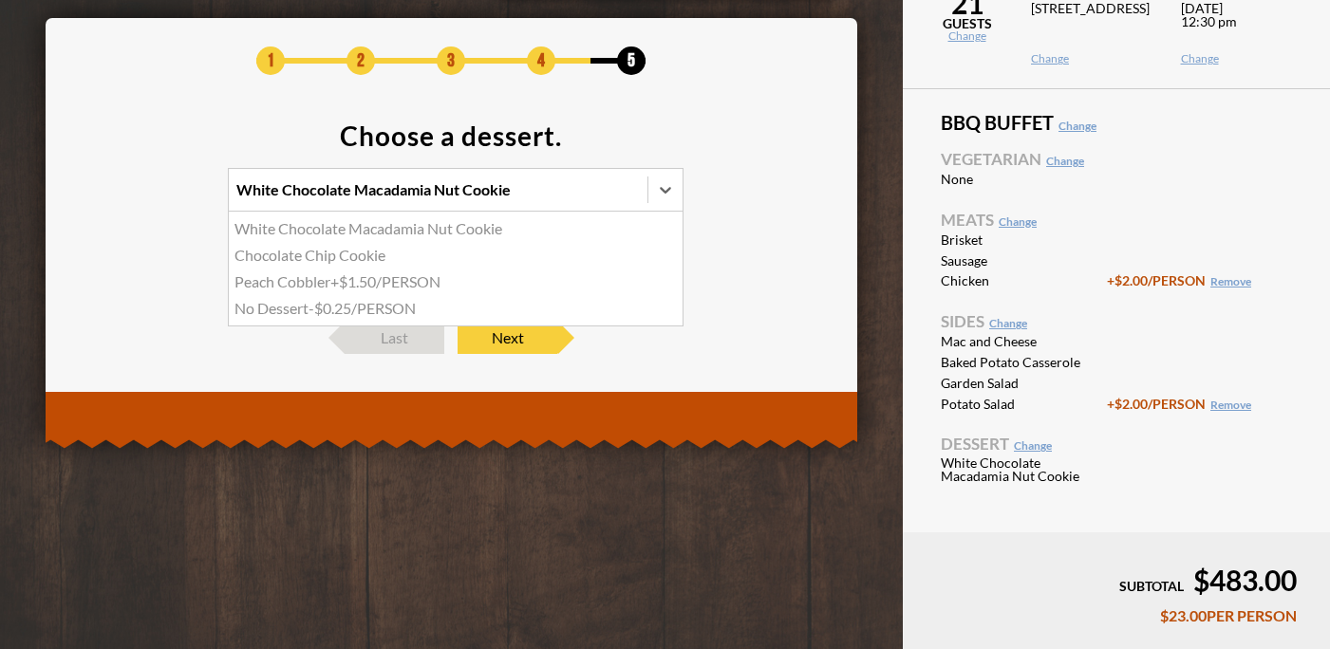
click at [488, 188] on div "White Chocolate Macadamia Nut Cookie" at bounding box center [373, 189] width 274 height 15
click at [154, 198] on input "option White Chocolate Macadamia Nut Cookie focused, 1 of 4. 4 results availabl…" at bounding box center [154, 198] width 0 height 0
click at [428, 258] on div "Chocolate Chip Cookie" at bounding box center [456, 255] width 454 height 27
click at [154, 198] on input "option Chocolate Chip Cookie focused, 2 of 4. 4 results available. Use Up and D…" at bounding box center [154, 198] width 0 height 0
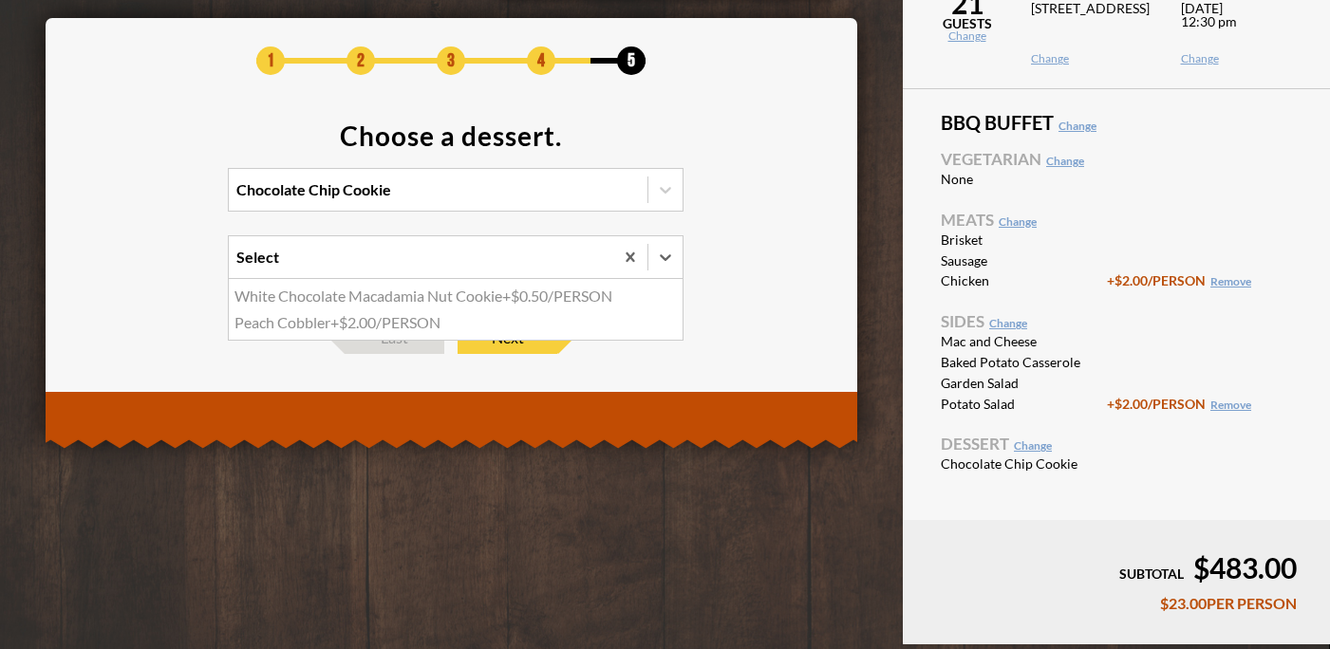
click at [428, 259] on div "Select" at bounding box center [421, 257] width 384 height 42
click at [154, 266] on input "option White Chocolate Macadamia Nut Cookie focused, 1 of 2. 2 results availabl…" at bounding box center [154, 266] width 0 height 0
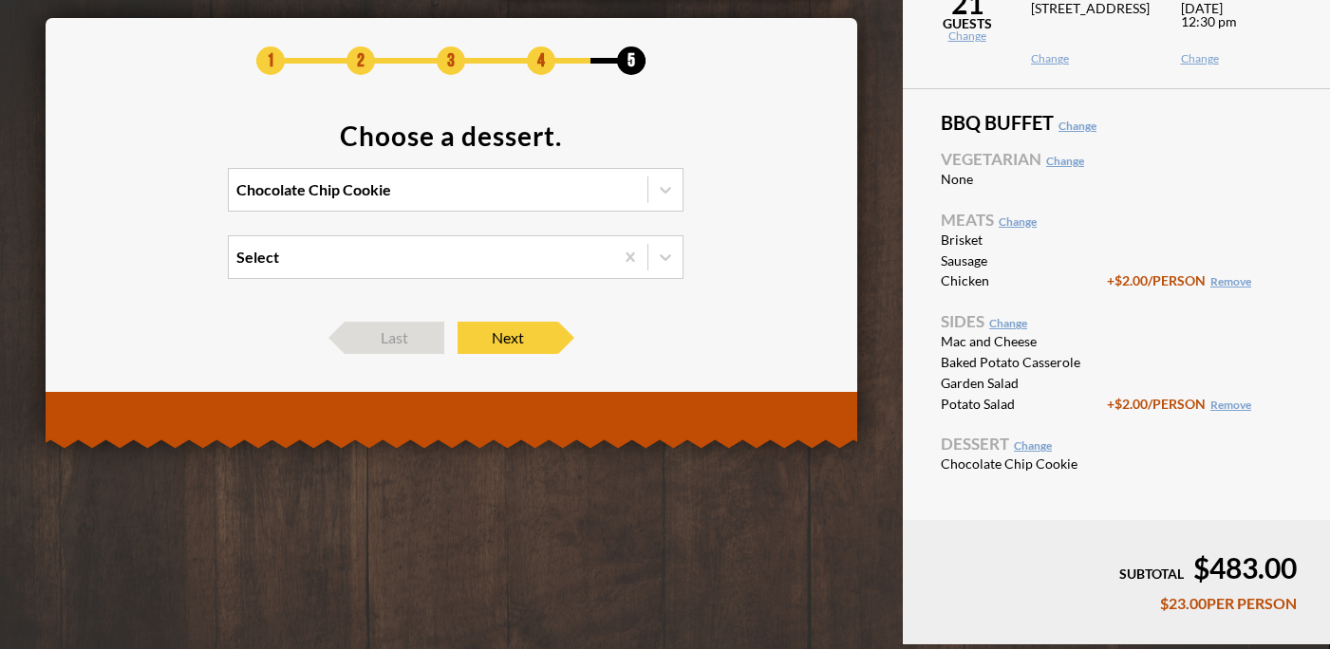
click at [788, 272] on section "Choose a dessert. Chocolate Chip Cookie Select" at bounding box center [451, 212] width 755 height 180
click at [519, 318] on div "1 2 3 4 5 Choose a dessert. Chocolate Chip Cookie Select Last Next" at bounding box center [451, 200] width 755 height 307
click at [513, 349] on span "Next" at bounding box center [507, 338] width 100 height 32
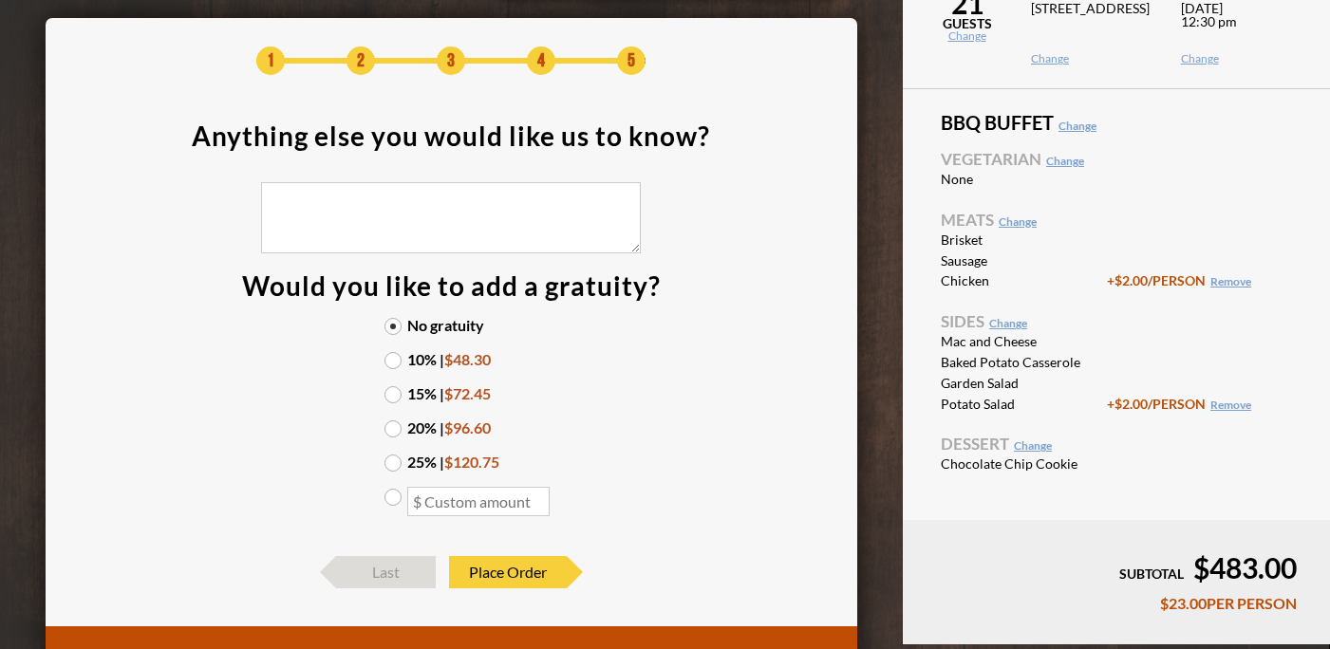
click at [399, 425] on label "20% | $96.60" at bounding box center [450, 427] width 133 height 15
click at [0, 0] on input "20% | $96.60" at bounding box center [0, 0] width 0 height 0
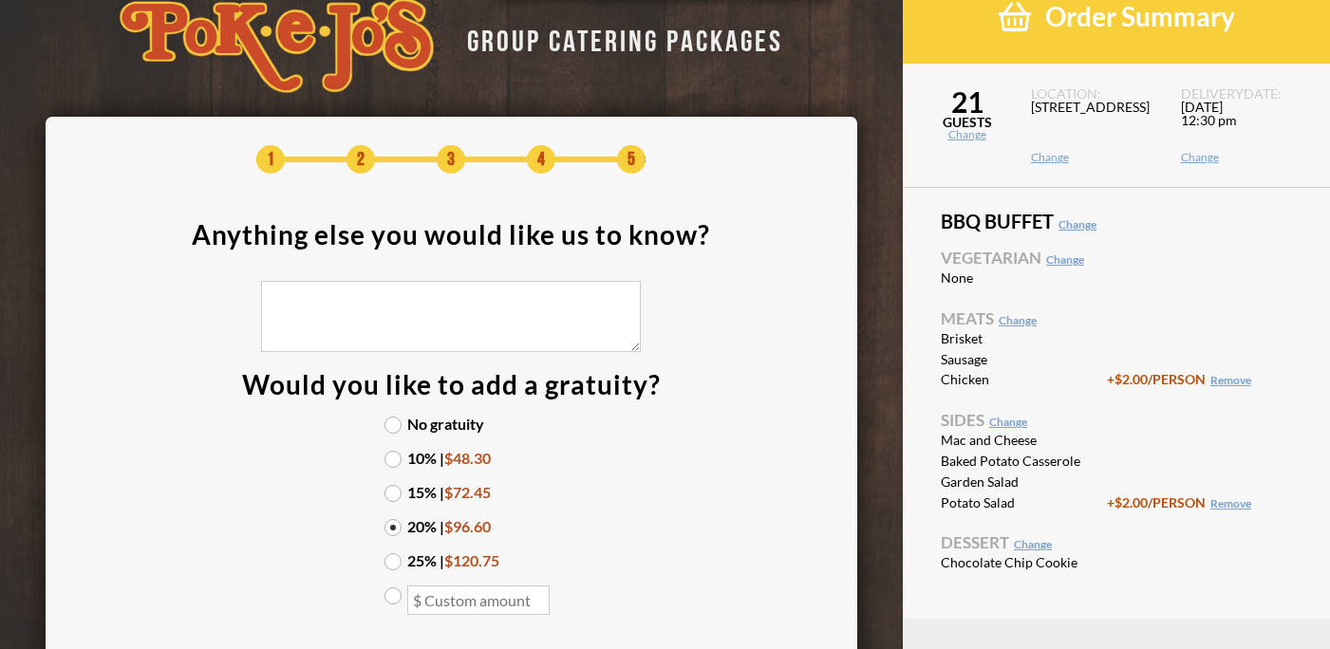
scroll to position [25, 0]
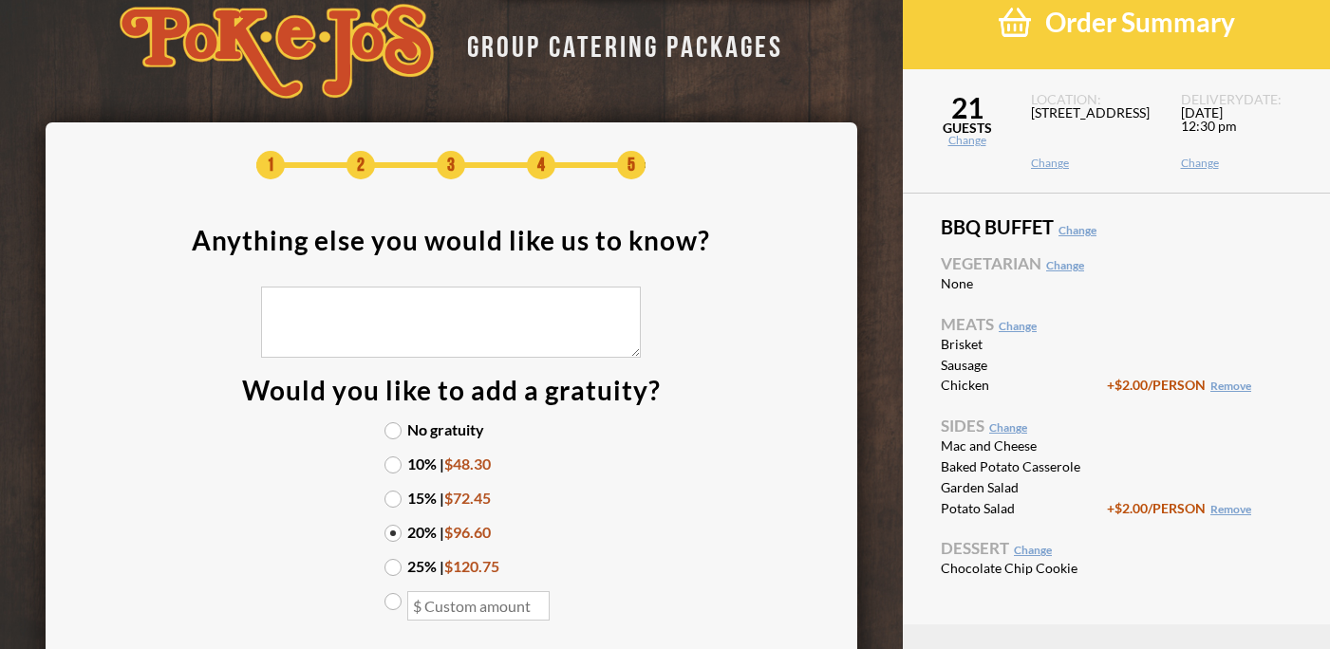
click at [968, 141] on link "Change" at bounding box center [967, 140] width 128 height 11
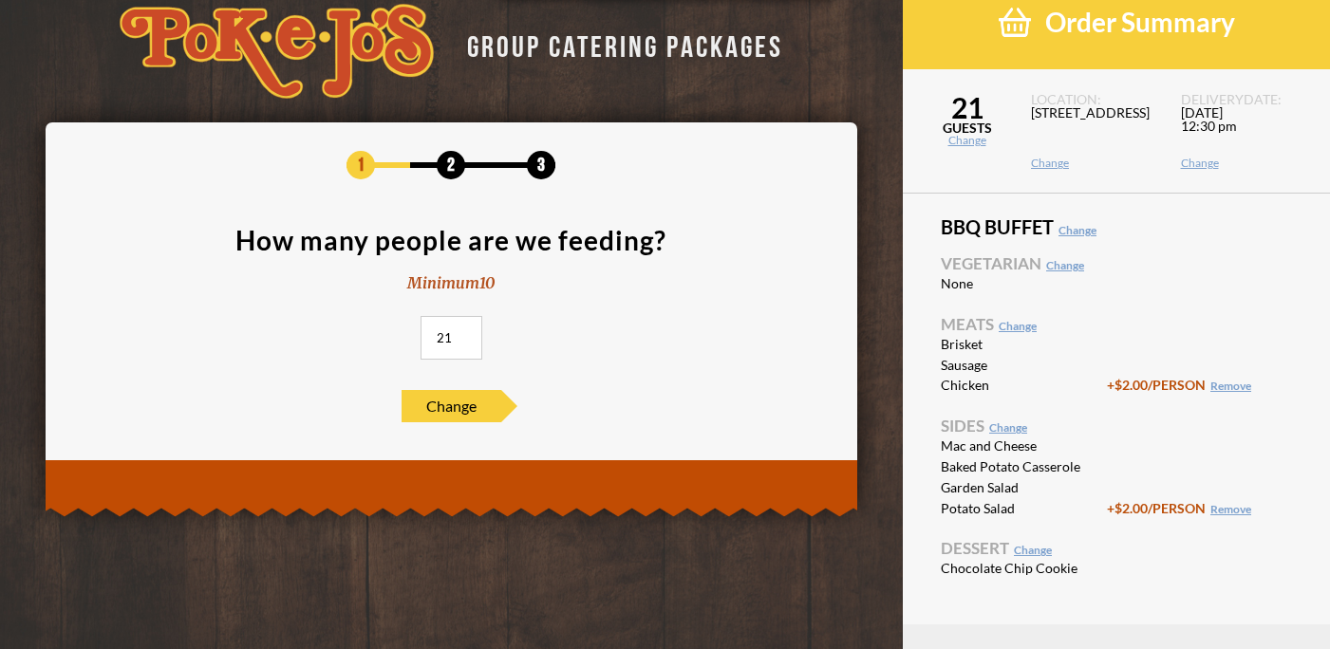
click at [443, 346] on input "21" at bounding box center [451, 338] width 62 height 44
click at [467, 345] on input "21" at bounding box center [451, 338] width 62 height 44
click at [465, 343] on input "20" at bounding box center [451, 338] width 62 height 44
type input "19"
click at [465, 343] on input "19" at bounding box center [451, 338] width 62 height 44
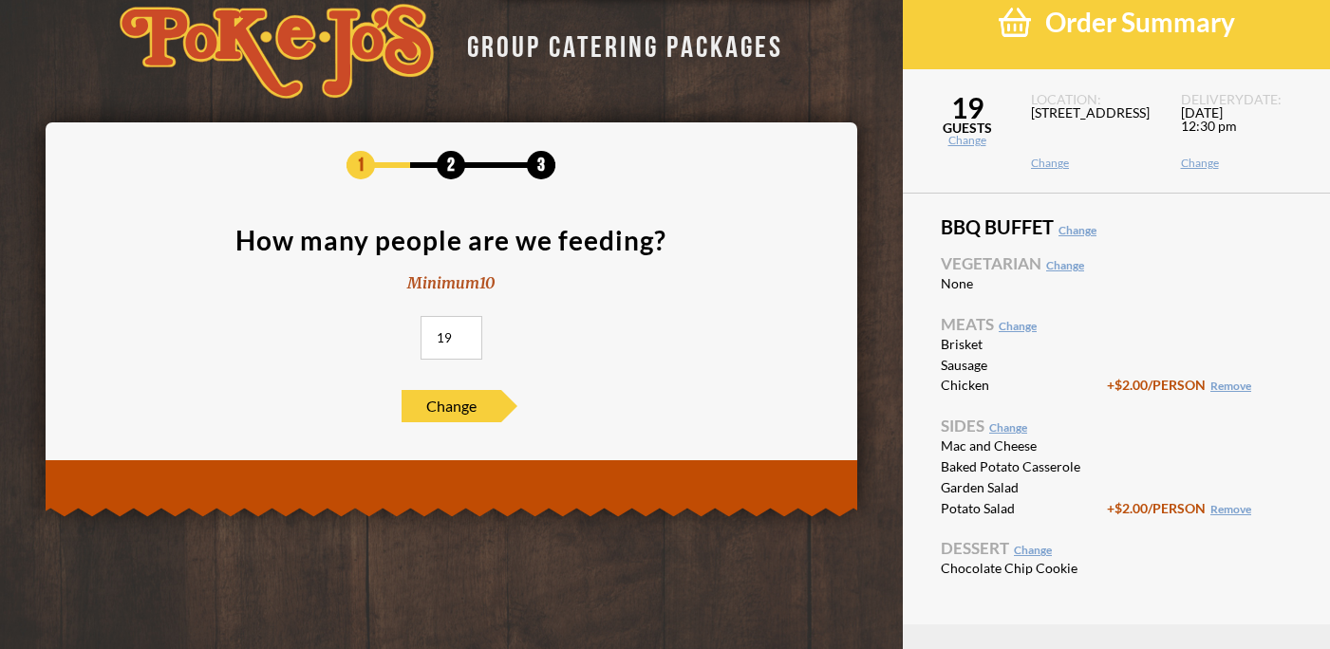
click at [677, 418] on footer "Change" at bounding box center [451, 406] width 755 height 32
click at [459, 403] on span "Change" at bounding box center [451, 406] width 100 height 32
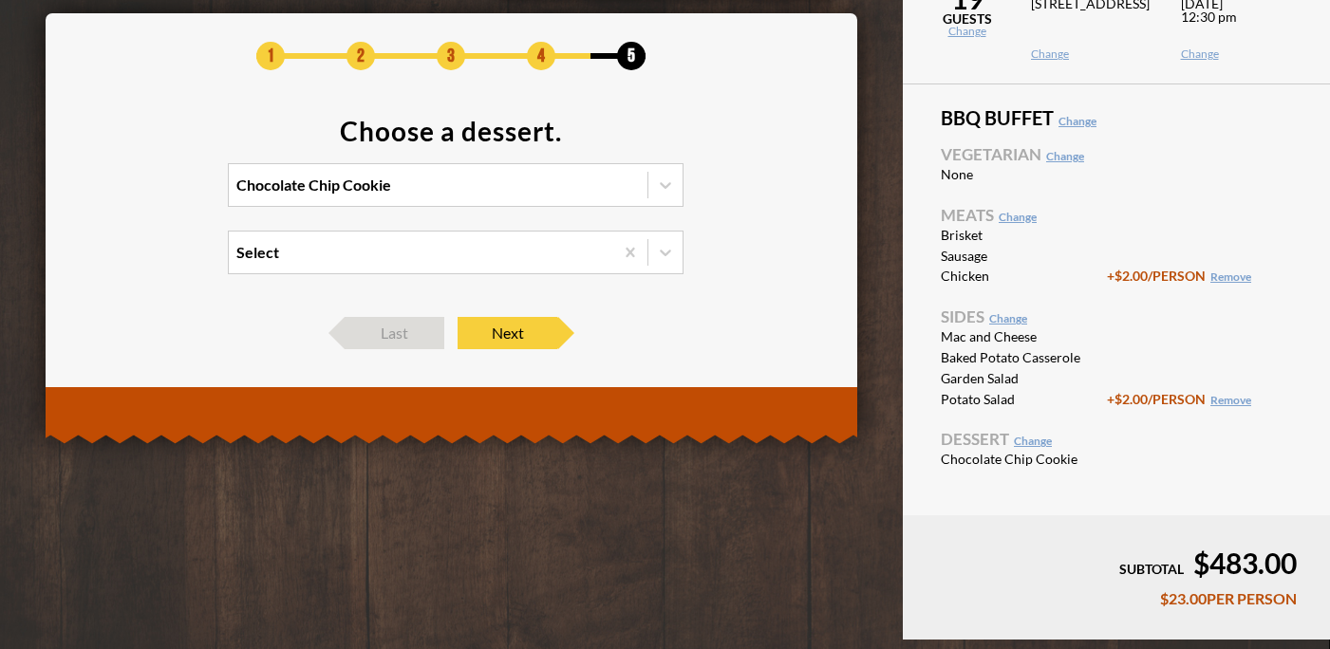
scroll to position [151, 0]
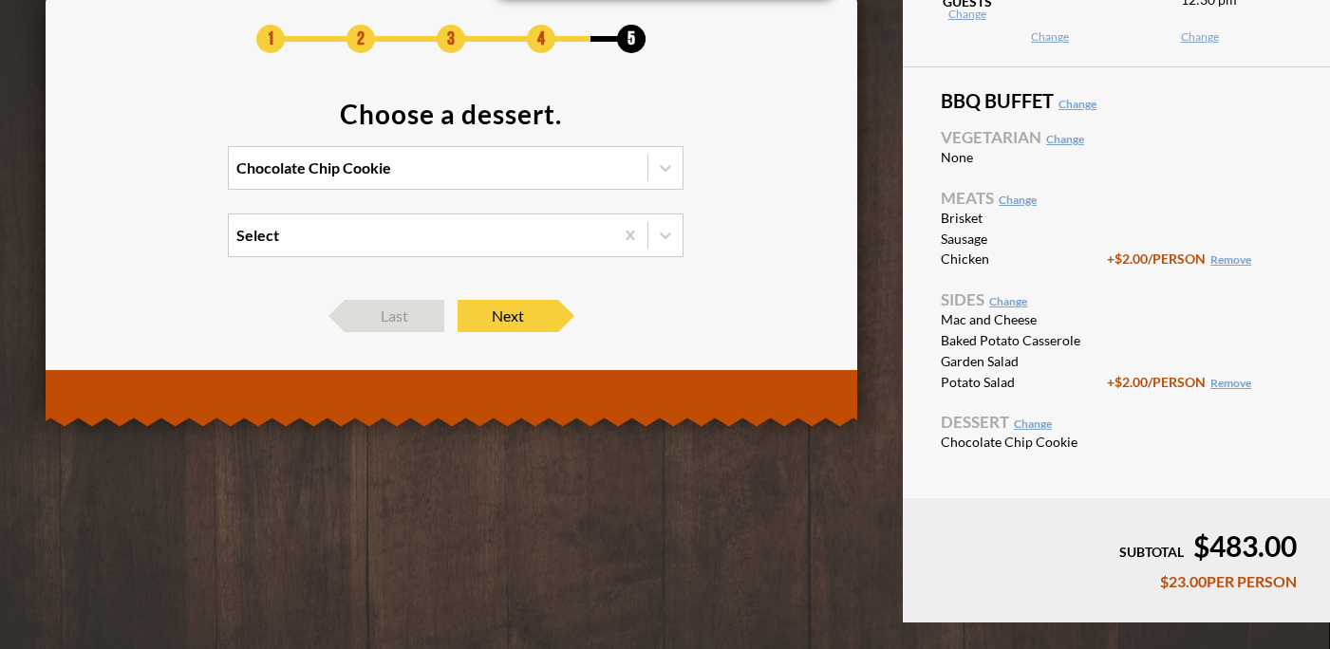
click at [546, 171] on div "Chocolate Chip Cookie" at bounding box center [438, 168] width 419 height 42
click at [154, 177] on input "Chocolate Chip Cookie" at bounding box center [154, 177] width 0 height 0
click at [741, 141] on section "Choose a dessert. option White Chocolate Macadamia Nut Cookie focused, 1 of 4. …" at bounding box center [451, 191] width 755 height 180
click at [525, 320] on span "Next" at bounding box center [507, 316] width 100 height 32
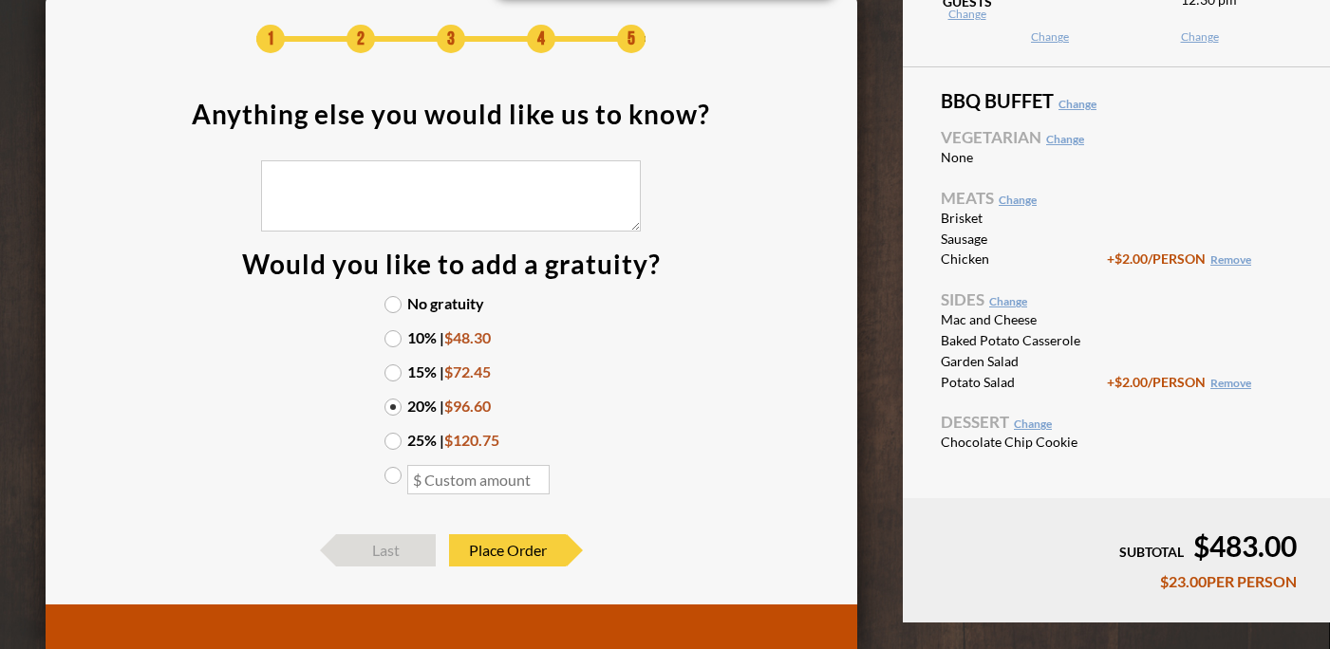
click at [457, 367] on span "$72.45" at bounding box center [467, 372] width 47 height 18
click at [0, 0] on input "15% | $72.45" at bounding box center [0, 0] width 0 height 0
click at [383, 406] on div "No gratuity 10% | $48.30 15% | $72.45 20% | $96.60 25% | $120.75" at bounding box center [450, 405] width 171 height 219
click at [616, 423] on section "Anything else you would like us to know? Would you like to add a gratuity? No g…" at bounding box center [451, 308] width 755 height 415
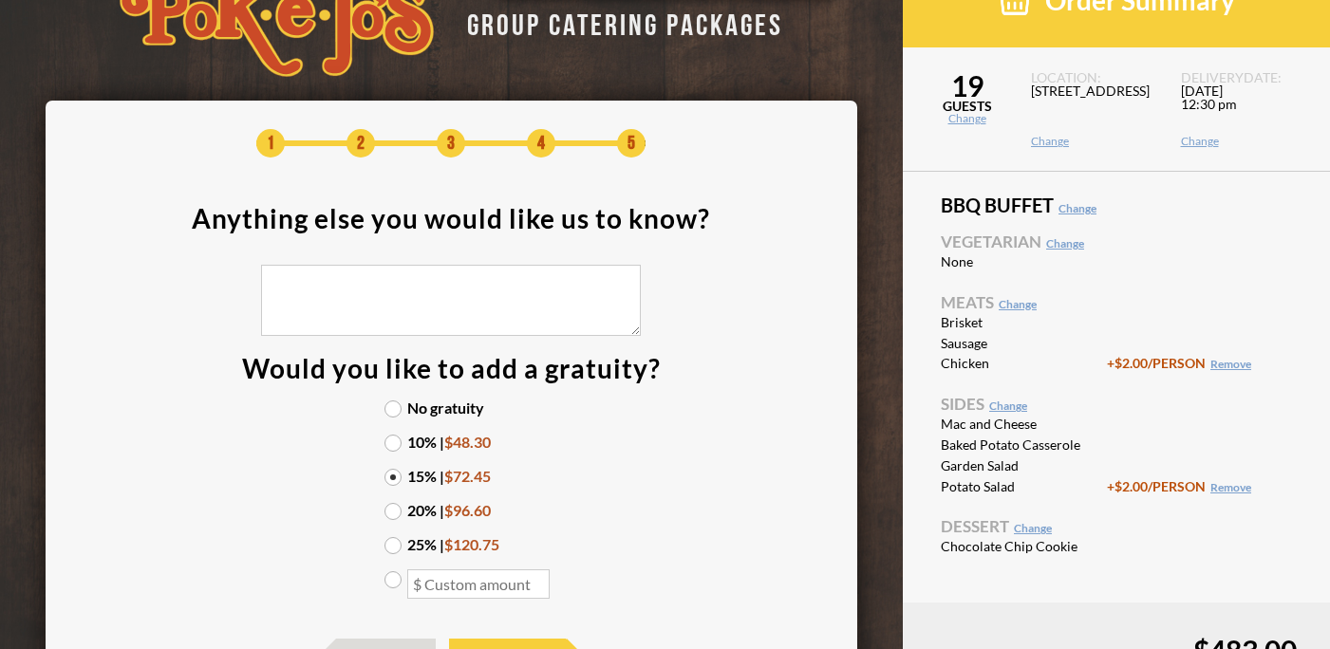
scroll to position [0, 0]
